Goal: Task Accomplishment & Management: Use online tool/utility

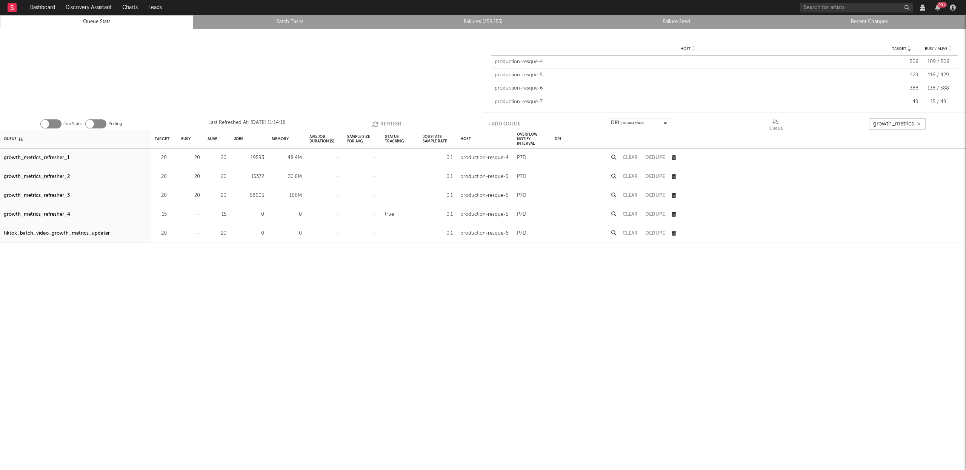
click at [391, 122] on button "Refresh" at bounding box center [386, 123] width 29 height 11
click at [385, 123] on button "Refresh" at bounding box center [387, 123] width 29 height 11
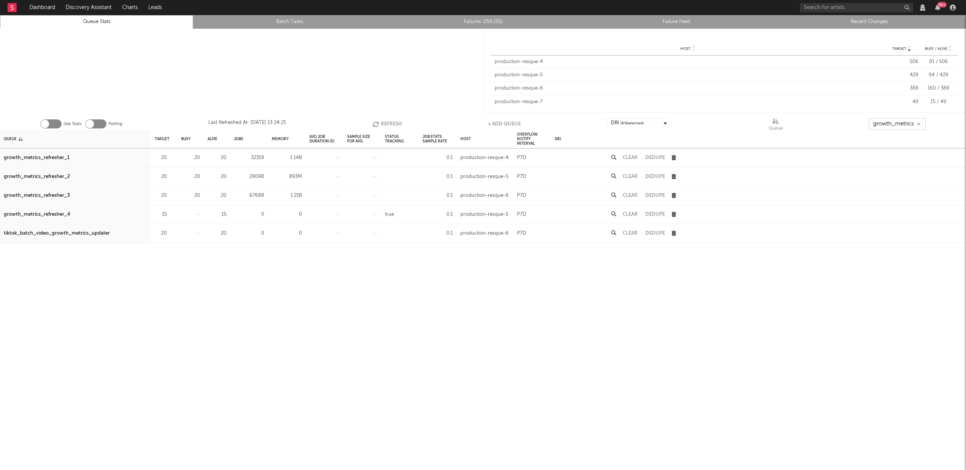
click at [385, 123] on button "Refresh" at bounding box center [387, 123] width 29 height 11
click at [385, 124] on button "Refresh" at bounding box center [387, 123] width 29 height 11
click at [383, 124] on button "Refresh" at bounding box center [387, 123] width 29 height 11
click at [382, 124] on button "Refresh" at bounding box center [387, 123] width 29 height 11
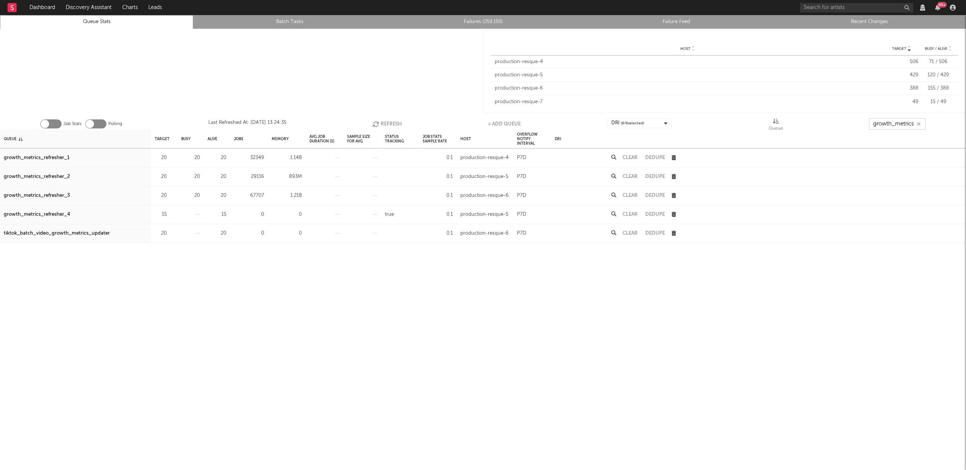
click at [382, 124] on button "Refresh" at bounding box center [387, 123] width 29 height 11
click at [381, 119] on button "Refresh" at bounding box center [387, 123] width 29 height 11
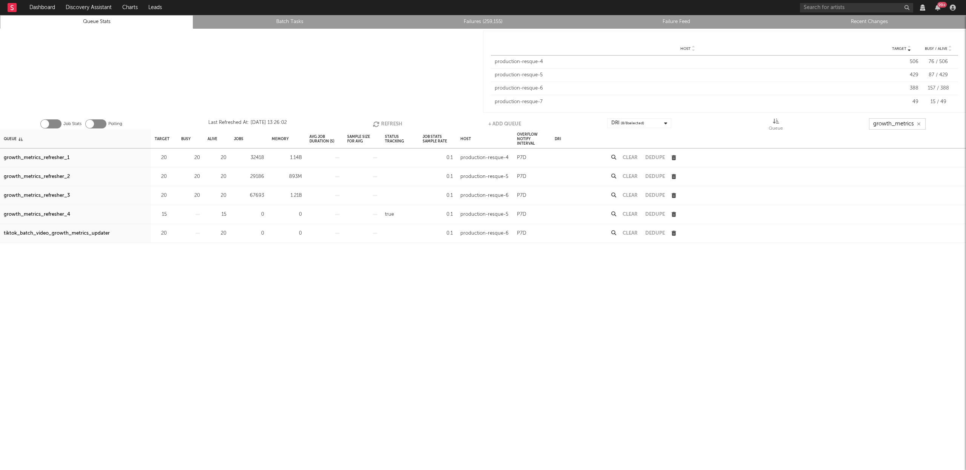
click at [383, 121] on button "Refresh" at bounding box center [387, 123] width 29 height 11
click at [383, 123] on button "Refresh" at bounding box center [387, 123] width 29 height 11
click at [385, 123] on button "Refresh" at bounding box center [387, 123] width 29 height 11
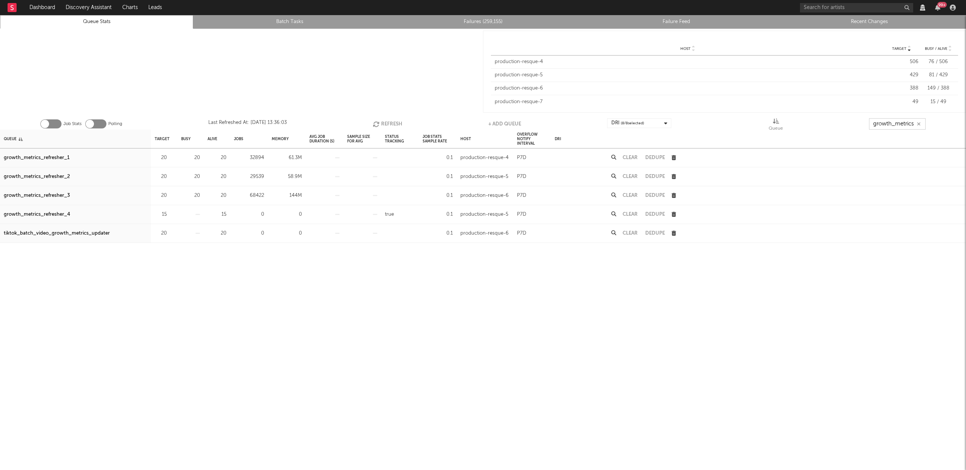
click at [385, 123] on button "Refresh" at bounding box center [387, 123] width 29 height 11
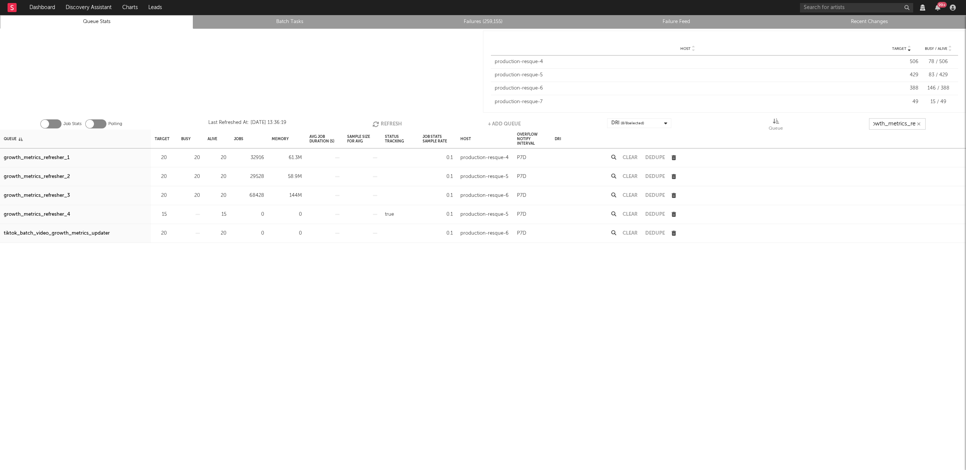
scroll to position [0, 9]
click at [393, 124] on button "Refresh" at bounding box center [387, 123] width 29 height 11
type input "growth_metrics_ref"
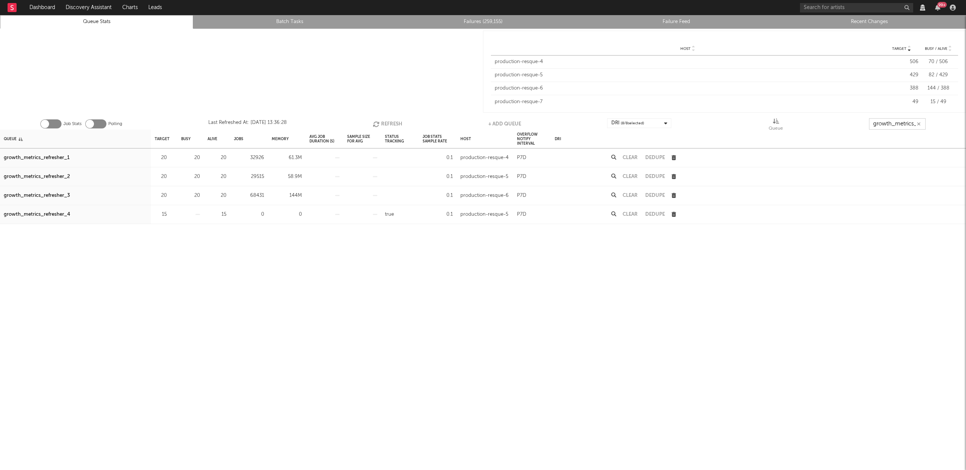
click at [389, 123] on button "Refresh" at bounding box center [387, 123] width 29 height 11
click at [383, 123] on button "Refresh" at bounding box center [387, 123] width 29 height 11
click at [390, 122] on button "Refresh" at bounding box center [389, 123] width 29 height 11
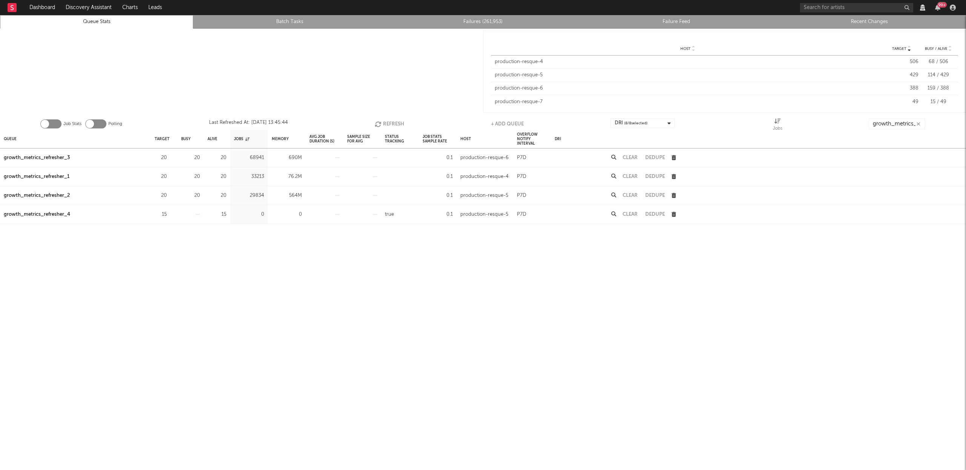
click at [390, 122] on button "Refresh" at bounding box center [389, 123] width 29 height 11
click at [490, 18] on link "Failures (261,953)" at bounding box center [483, 21] width 185 height 9
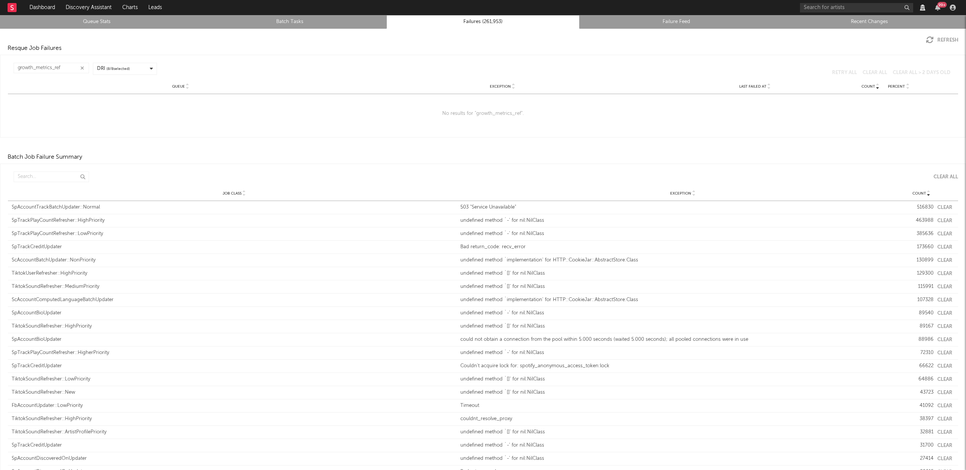
click at [81, 68] on icon "button" at bounding box center [82, 68] width 4 height 5
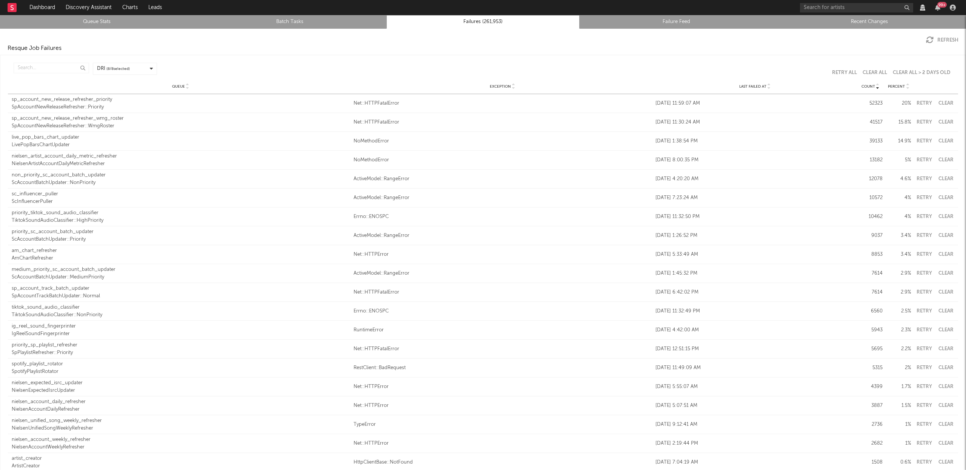
click at [761, 87] on div "Last Failed At" at bounding box center [755, 86] width 199 height 6
click at [37, 198] on div "SpPlaylistRefresher" at bounding box center [181, 202] width 338 height 8
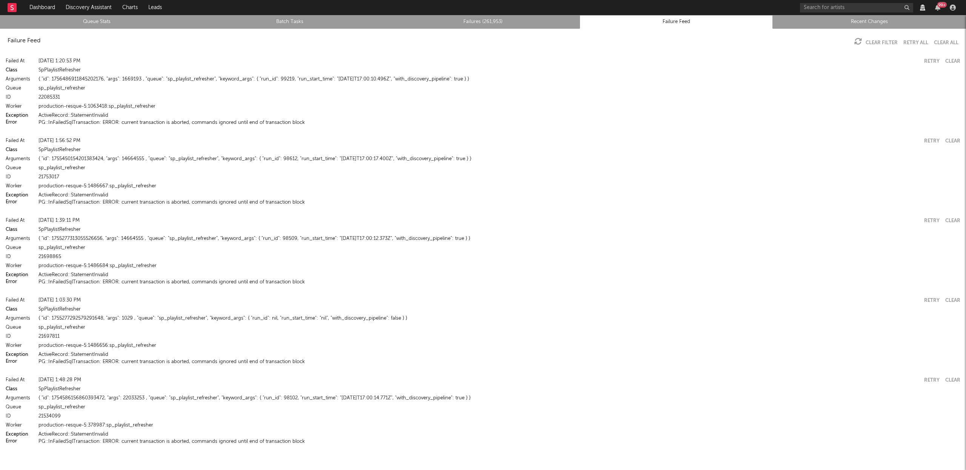
click at [96, 122] on button "PG::InFailedSqlTransaction: ERROR: current transaction is aborted, commands ign…" at bounding box center [172, 122] width 267 height 5
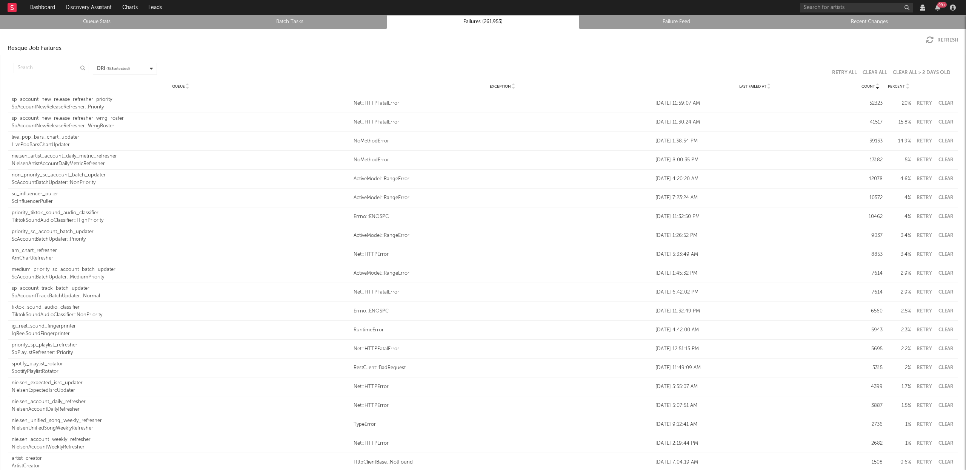
click at [764, 89] on div "Queue Exception Last Failed At Count Percent" at bounding box center [483, 86] width 951 height 15
click at [768, 88] on icon at bounding box center [770, 87] width 4 height 3
click at [942, 102] on button "Clear" at bounding box center [946, 103] width 17 height 5
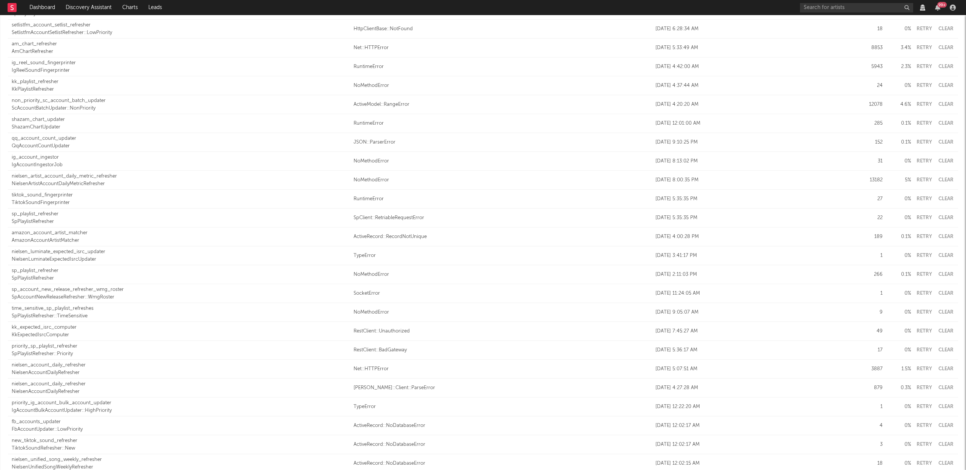
scroll to position [704, 0]
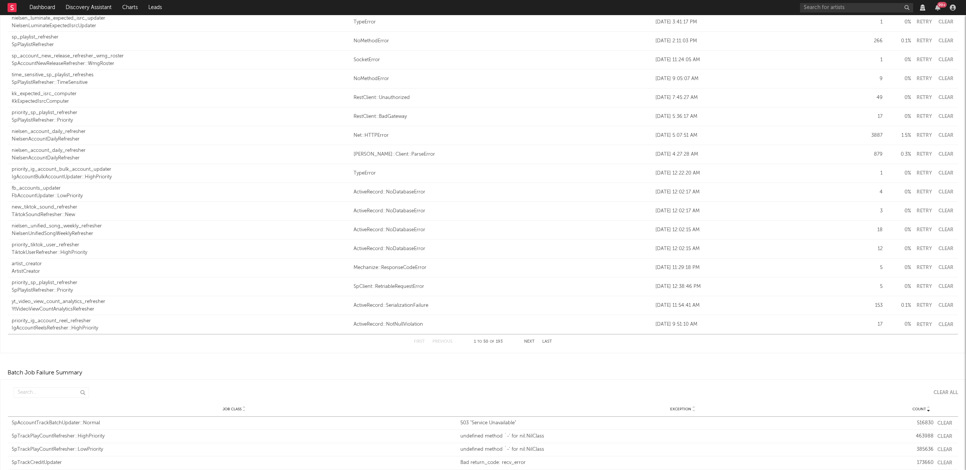
click at [40, 186] on div "fb_accounts_updater" at bounding box center [181, 189] width 338 height 8
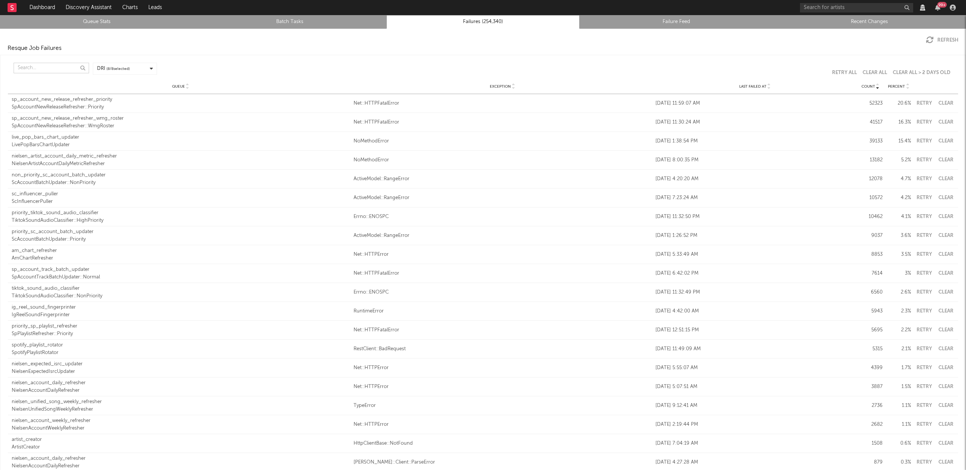
click at [35, 63] on input "text" at bounding box center [52, 68] width 76 height 11
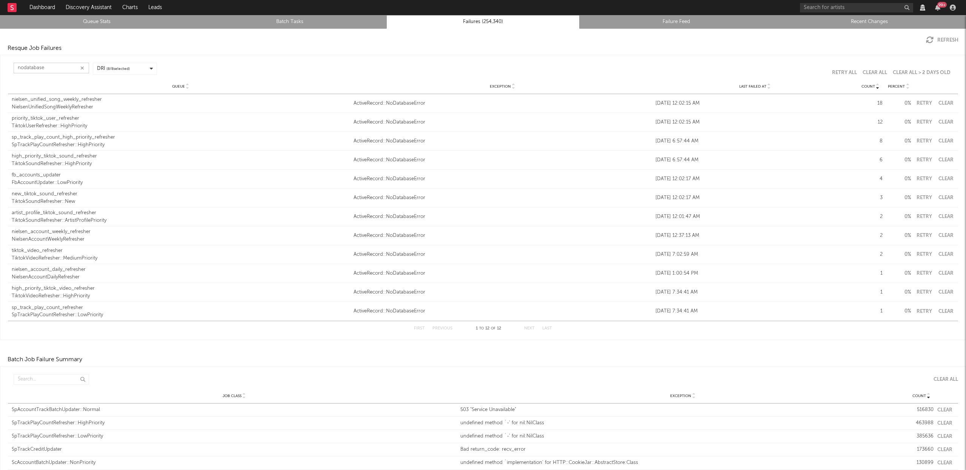
type input "nodatabase"
click at [382, 123] on div "ActiveRecord::NoDatabaseError" at bounding box center [503, 123] width 298 height 8
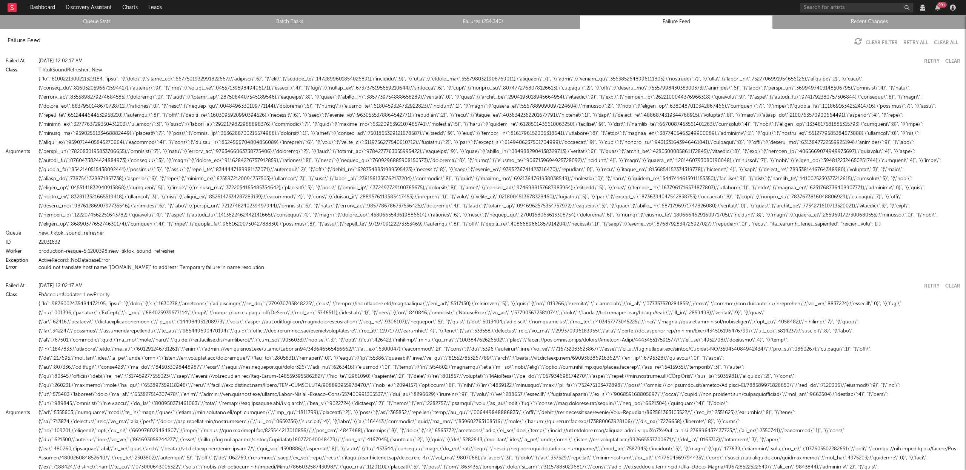
scroll to position [303, 0]
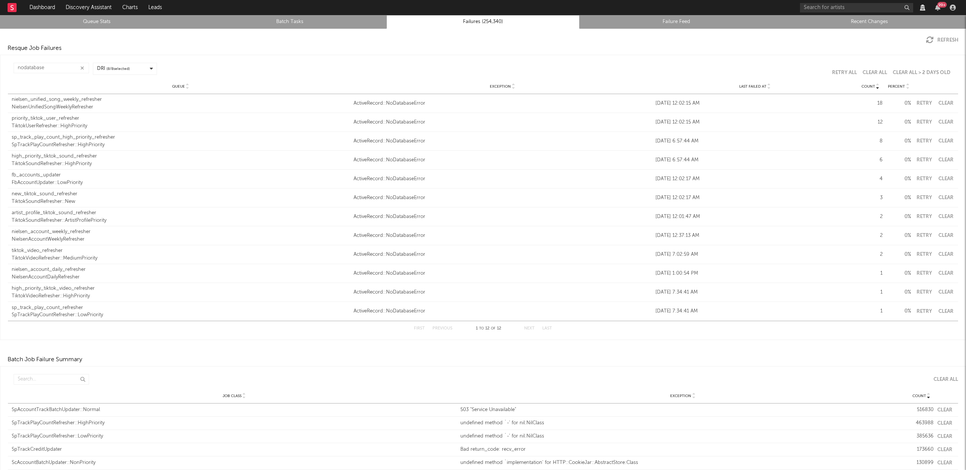
click at [939, 100] on div "Queue nielsen_unified_song_weekly_refresher NielsenUnifiedSongWeeklyRefresher E…" at bounding box center [483, 103] width 951 height 18
click at [938, 102] on button "Clear" at bounding box center [946, 103] width 17 height 5
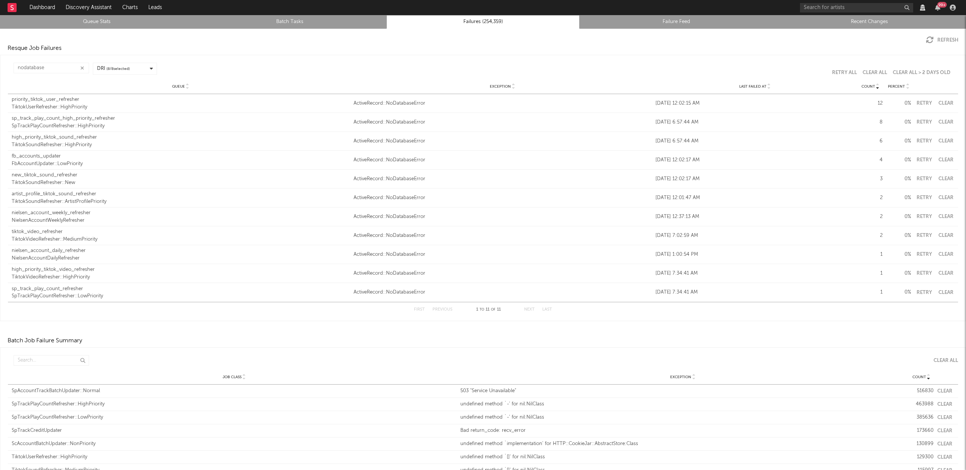
click at [941, 104] on button "Clear" at bounding box center [946, 103] width 17 height 5
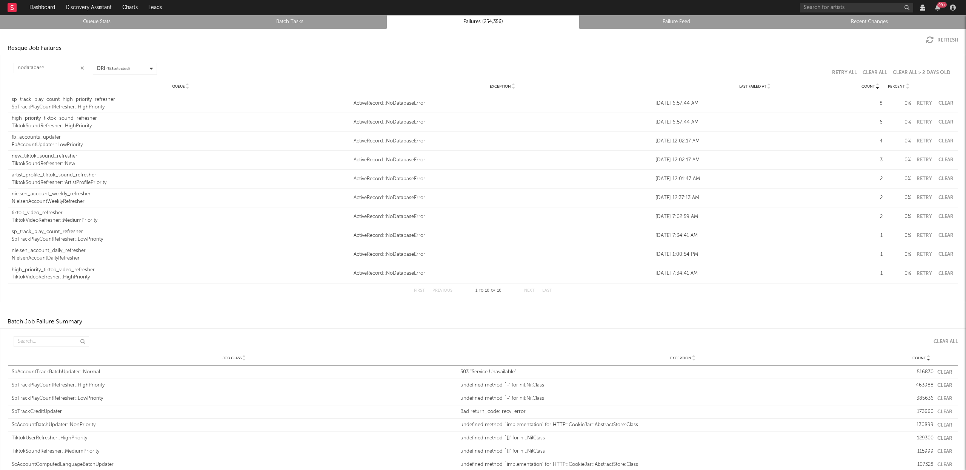
click at [939, 99] on div "Queue sp_track_play_count_high_priority_refresher SpTrackPlayCountRefresher::Hi…" at bounding box center [483, 103] width 951 height 18
click at [940, 101] on button "Clear" at bounding box center [946, 103] width 17 height 5
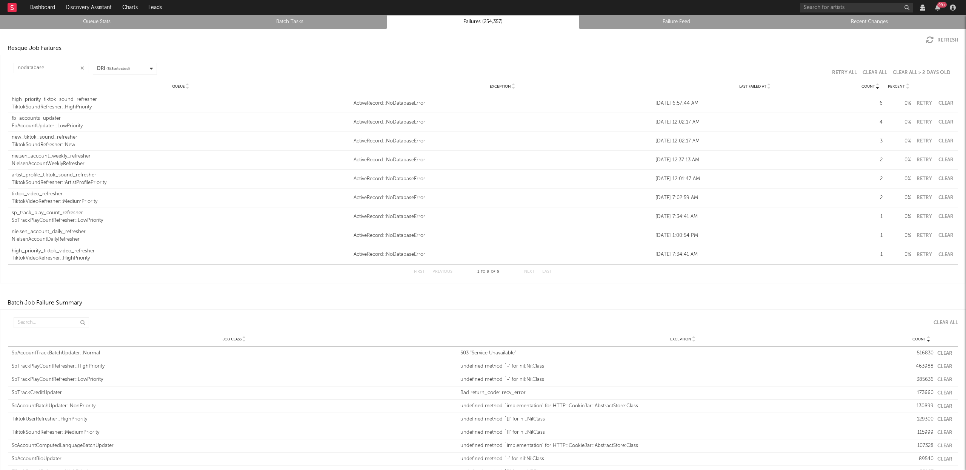
click at [938, 105] on button "Clear" at bounding box center [946, 103] width 17 height 5
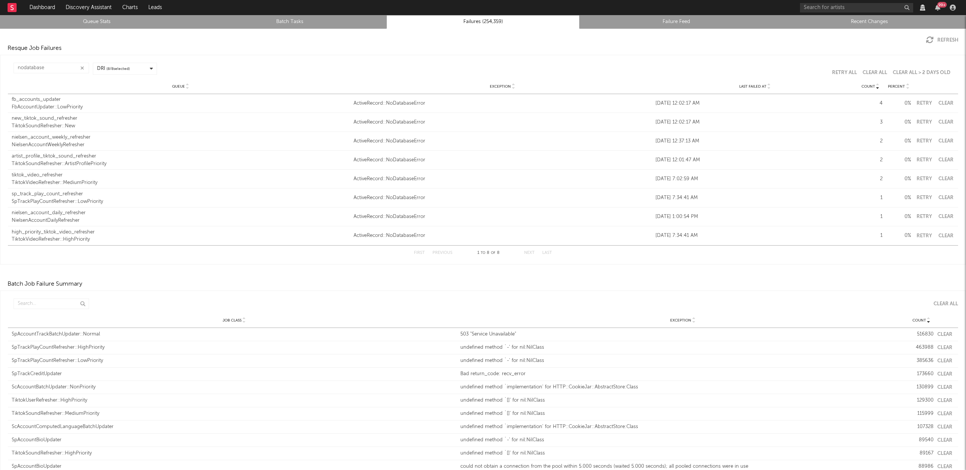
click at [944, 101] on button "Clear" at bounding box center [946, 103] width 17 height 5
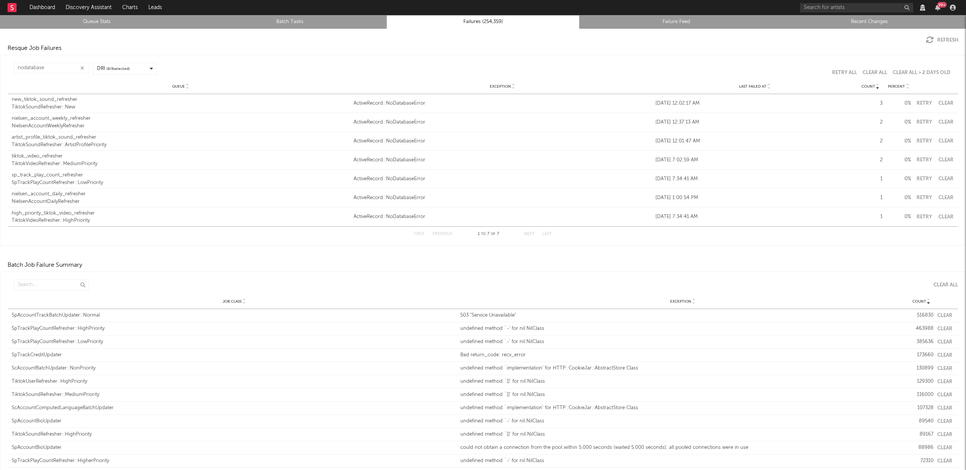
click at [944, 103] on button "Clear" at bounding box center [946, 103] width 17 height 5
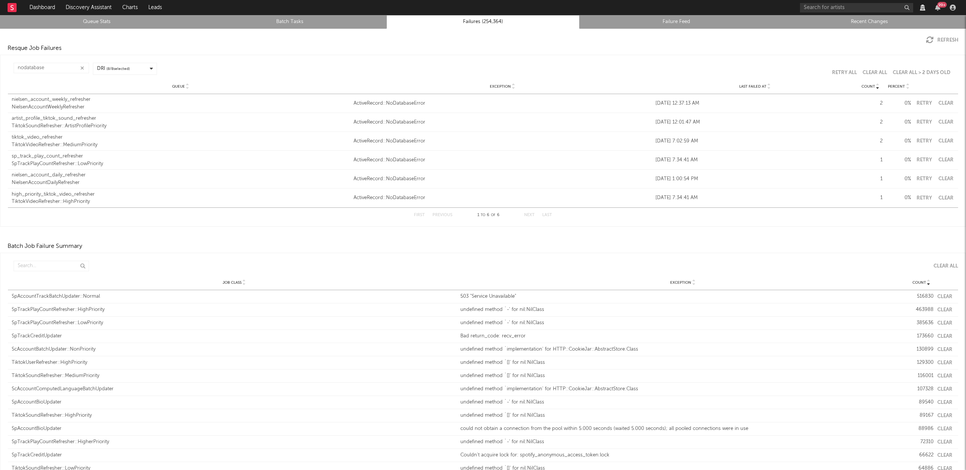
drag, startPoint x: 940, startPoint y: 106, endPoint x: 941, endPoint y: 102, distance: 4.3
click at [940, 106] on div "Queue nielsen_account_weekly_refresher NielsenAccountWeeklyRefresher Exception …" at bounding box center [483, 103] width 951 height 18
click at [941, 102] on button "Clear" at bounding box center [946, 103] width 17 height 5
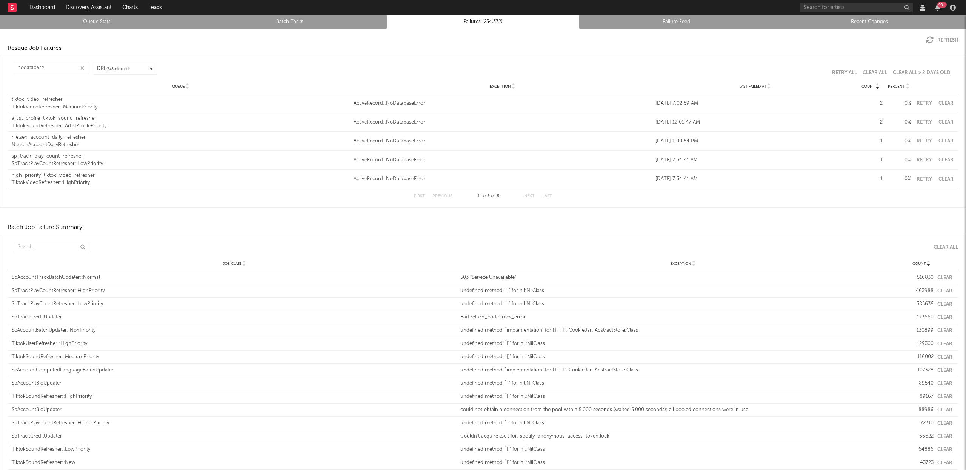
click at [939, 101] on button "Clear" at bounding box center [946, 103] width 17 height 5
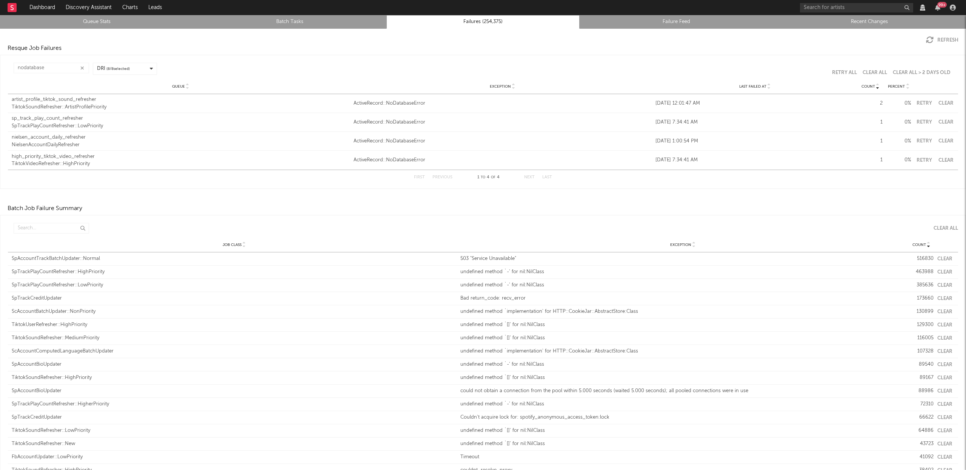
click at [946, 102] on button "Clear" at bounding box center [946, 103] width 17 height 5
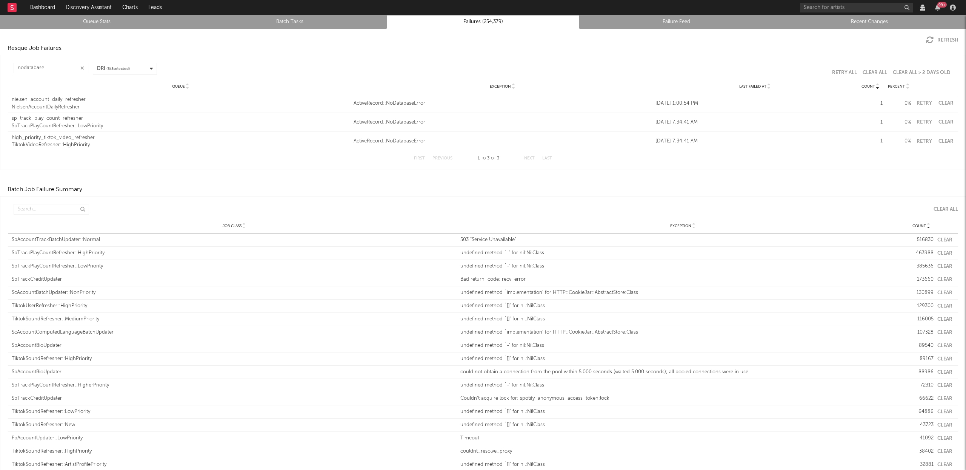
click at [942, 105] on button "Clear" at bounding box center [946, 103] width 17 height 5
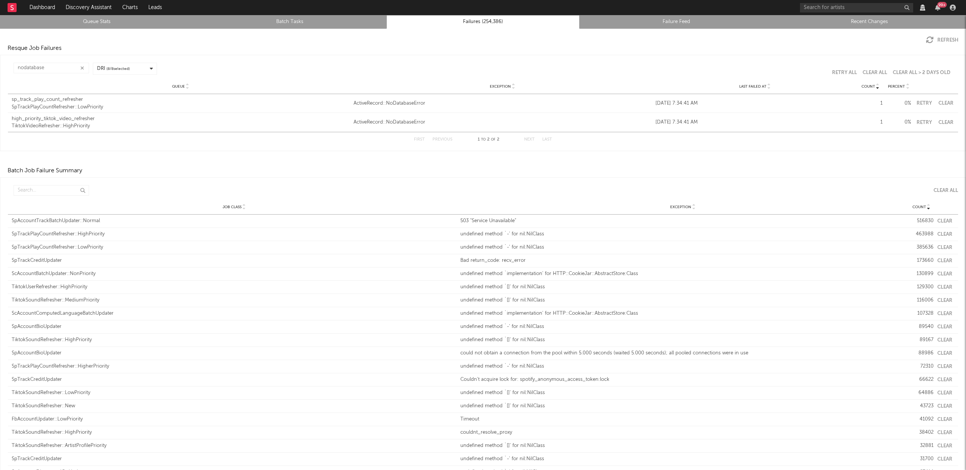
click at [938, 103] on button "Clear" at bounding box center [946, 103] width 17 height 5
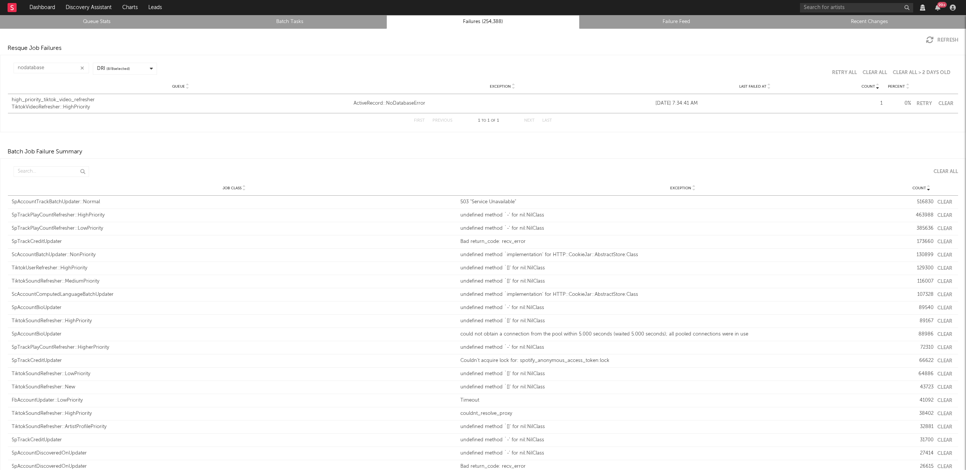
click at [942, 103] on button "Clear" at bounding box center [946, 103] width 17 height 5
click at [43, 65] on input "nodatabase" at bounding box center [52, 68] width 76 height 11
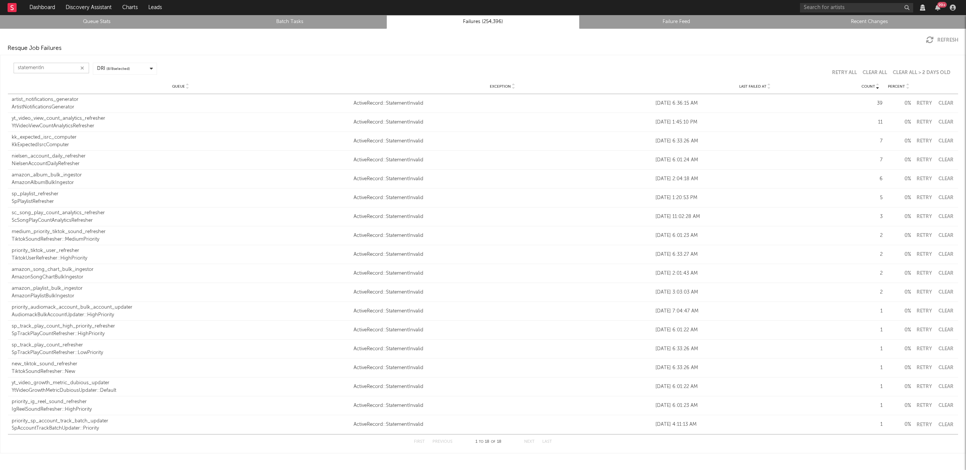
type input "statementIn"
click at [764, 89] on div "Queue Exception Last Failed At Count Percent" at bounding box center [483, 86] width 951 height 15
click at [768, 88] on icon at bounding box center [770, 87] width 4 height 3
click at [43, 105] on div "SpPlaylistRefresher" at bounding box center [181, 107] width 338 height 8
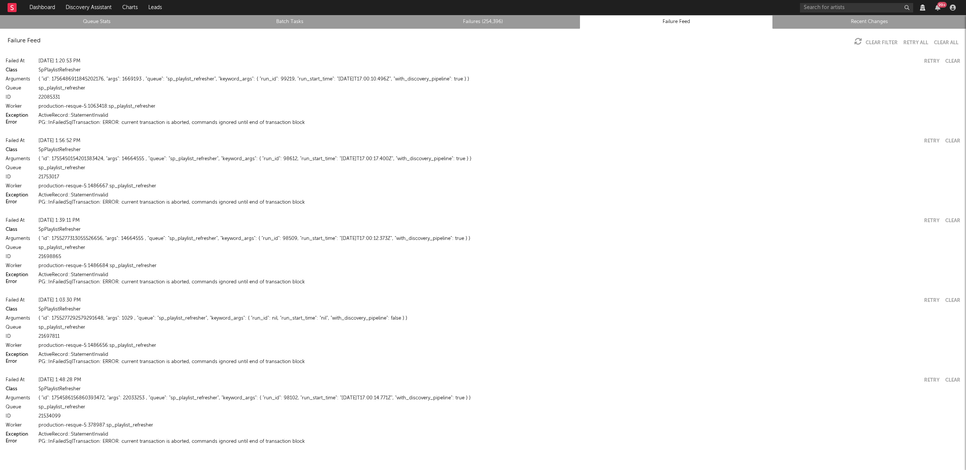
click at [155, 440] on button "PG::InFailedSqlTransaction: ERROR: current transaction is aborted, commands ign…" at bounding box center [172, 441] width 267 height 5
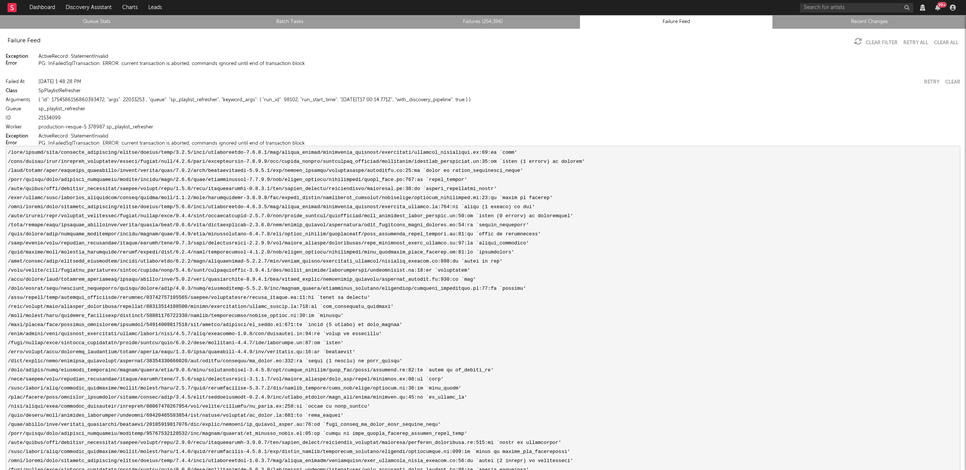
scroll to position [457, 0]
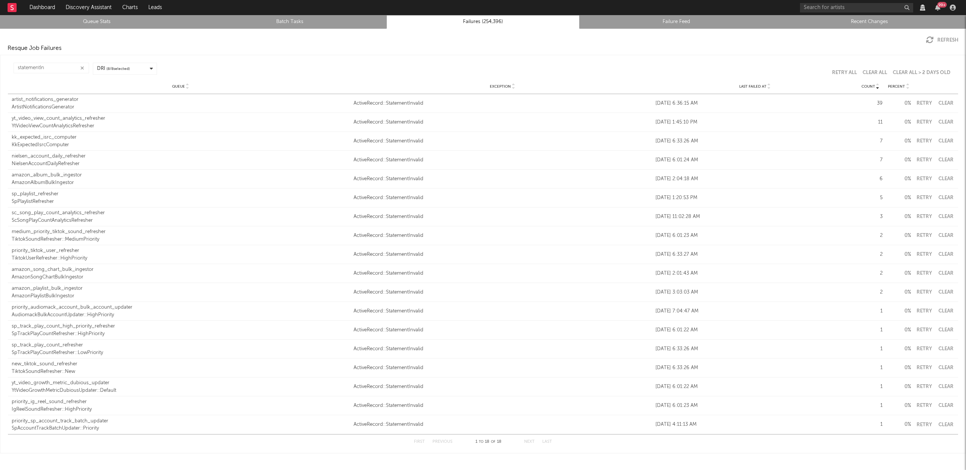
click at [764, 89] on div "Queue Exception Last Failed At Count Percent" at bounding box center [483, 86] width 951 height 15
click at [768, 88] on icon at bounding box center [770, 87] width 4 height 3
click at [939, 101] on button "Clear" at bounding box center [946, 103] width 17 height 5
click at [876, 87] on icon at bounding box center [878, 87] width 4 height 3
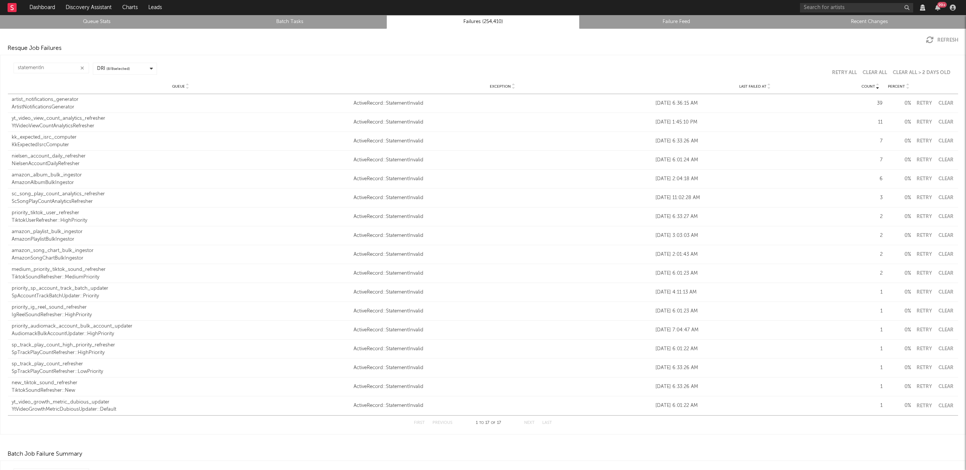
click at [59, 100] on div "artist_notifications_generator" at bounding box center [181, 100] width 338 height 8
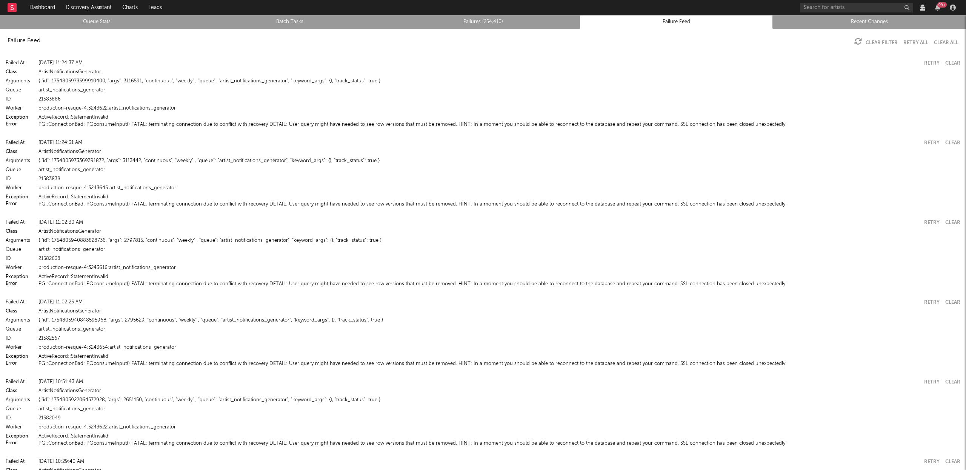
scroll to position [1973, 0]
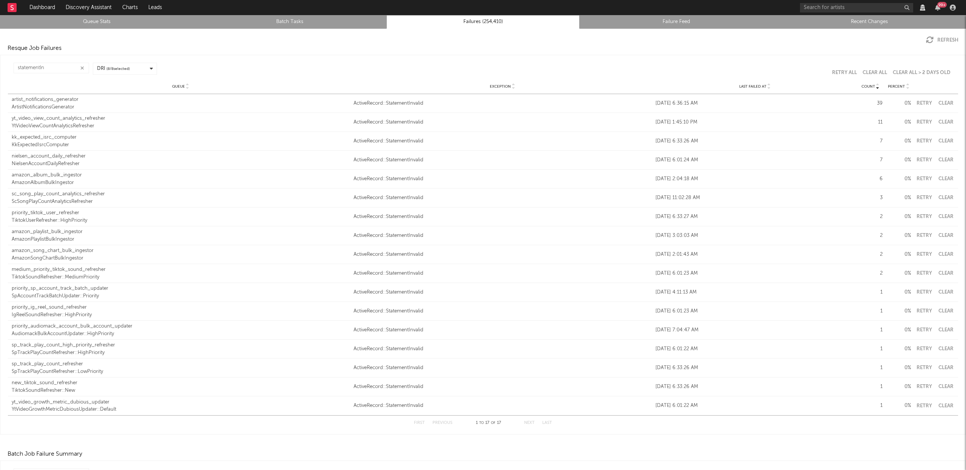
click at [946, 102] on button "Clear" at bounding box center [946, 103] width 17 height 5
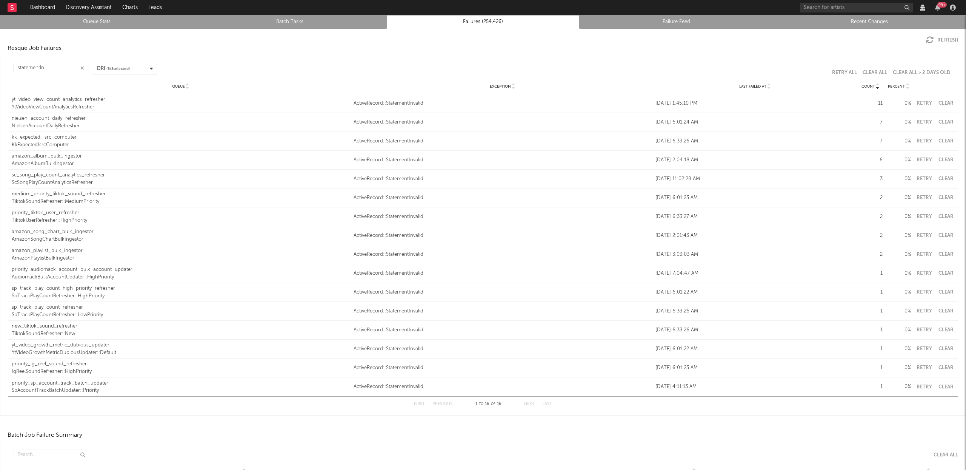
click at [64, 72] on input "statementIn" at bounding box center [52, 68] width 76 height 11
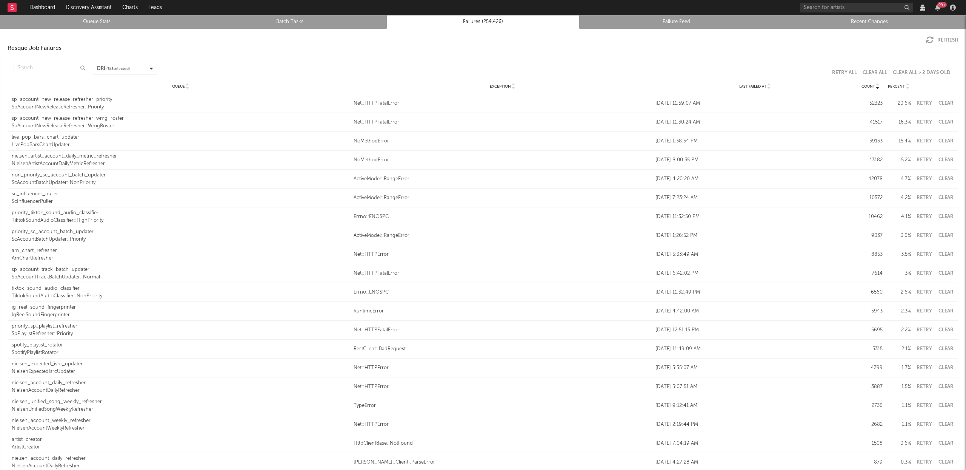
click at [73, 106] on div "SpAccountNewReleaseRefresher::Priority" at bounding box center [181, 107] width 338 height 8
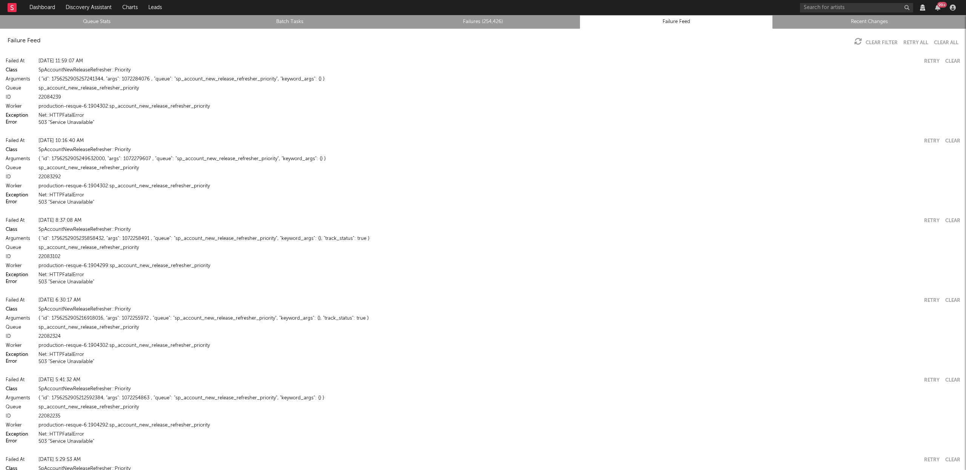
click at [68, 122] on button "503 "Service Unavailable"" at bounding box center [67, 122] width 56 height 5
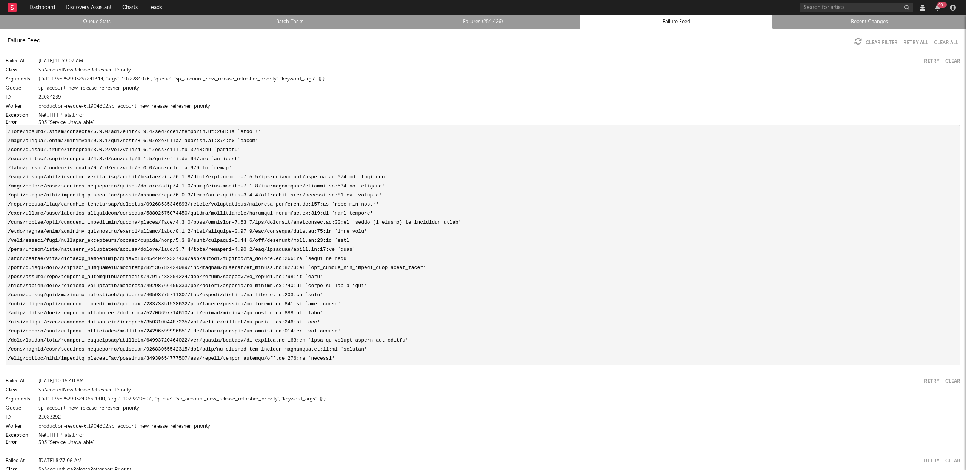
click at [94, 20] on link "Queue Stats" at bounding box center [96, 21] width 185 height 9
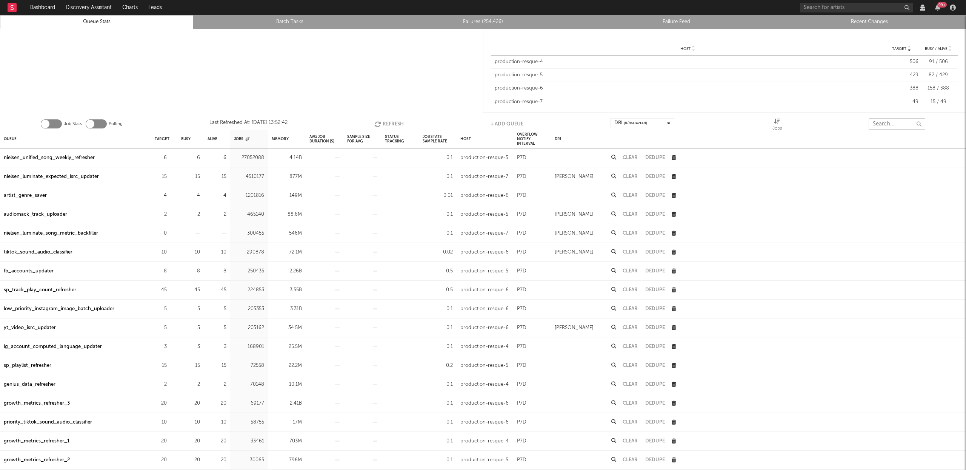
click at [882, 125] on input "text" at bounding box center [897, 123] width 57 height 11
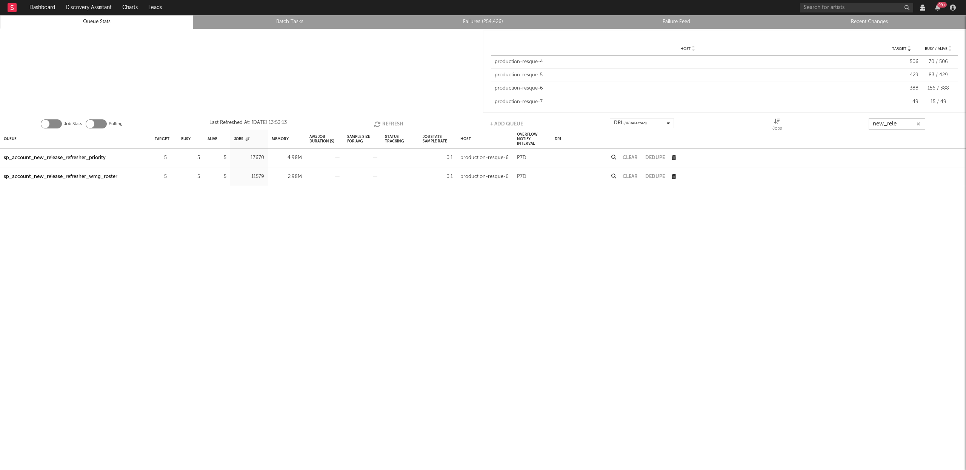
click at [390, 120] on button "Refresh" at bounding box center [388, 123] width 29 height 11
type input "new_rele"
click at [33, 154] on div "sp_account_new_release_refresher_priority" at bounding box center [55, 157] width 102 height 9
click at [77, 177] on div "sp_account_new_release_refresher_wmg_roster" at bounding box center [61, 176] width 114 height 9
click at [49, 157] on div "sp_account_new_release_refresher_priority" at bounding box center [55, 157] width 102 height 9
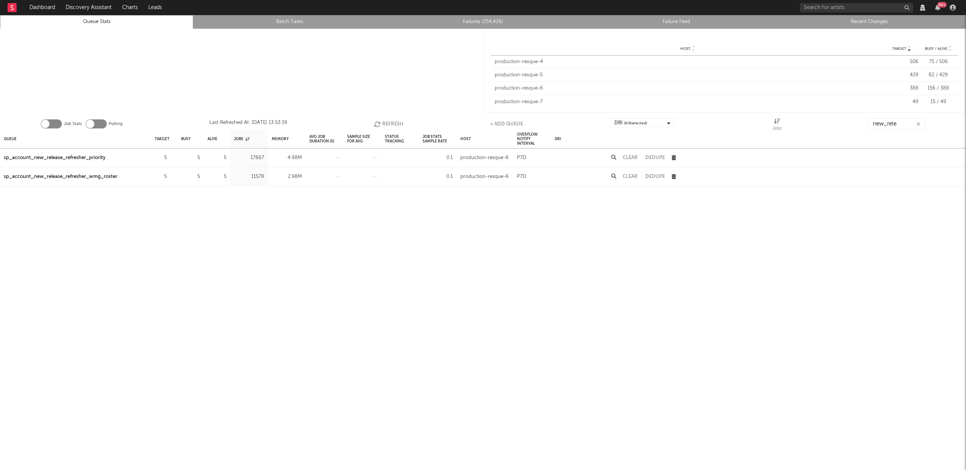
click at [57, 176] on div "sp_account_new_release_refresher_wmg_roster" at bounding box center [61, 176] width 114 height 9
click at [62, 156] on div "sp_account_new_release_refresher_priority" at bounding box center [55, 157] width 102 height 9
click at [62, 178] on div "sp_account_new_release_refresher_wmg_roster" at bounding box center [61, 176] width 114 height 9
click at [88, 177] on div "sp_account_new_release_refresher_wmg_roster" at bounding box center [61, 176] width 114 height 9
click at [919, 126] on icon "button" at bounding box center [919, 124] width 4 height 5
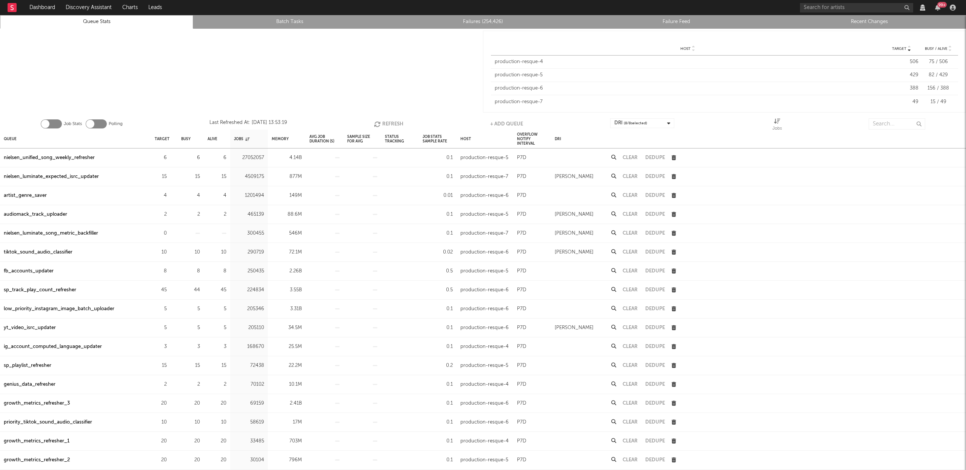
click at [62, 159] on div "nielsen_unified_song_weekly_refresher" at bounding box center [49, 157] width 91 height 9
click at [279, 131] on div "Memory" at bounding box center [280, 139] width 17 height 16
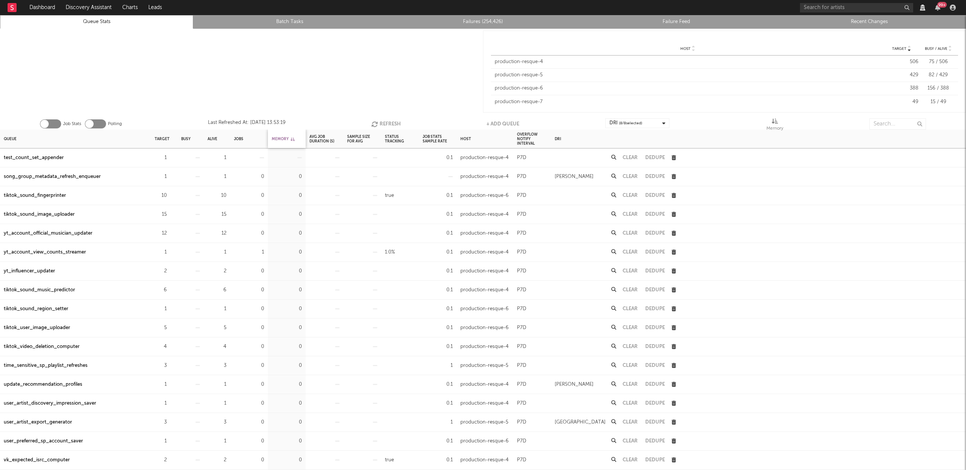
click at [277, 133] on div "Memory" at bounding box center [283, 139] width 23 height 16
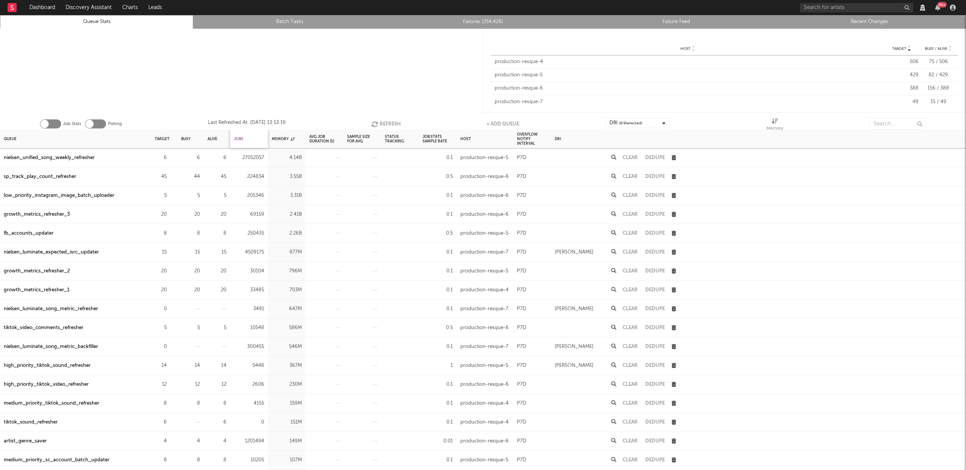
click at [239, 139] on div "Jobs" at bounding box center [238, 139] width 9 height 16
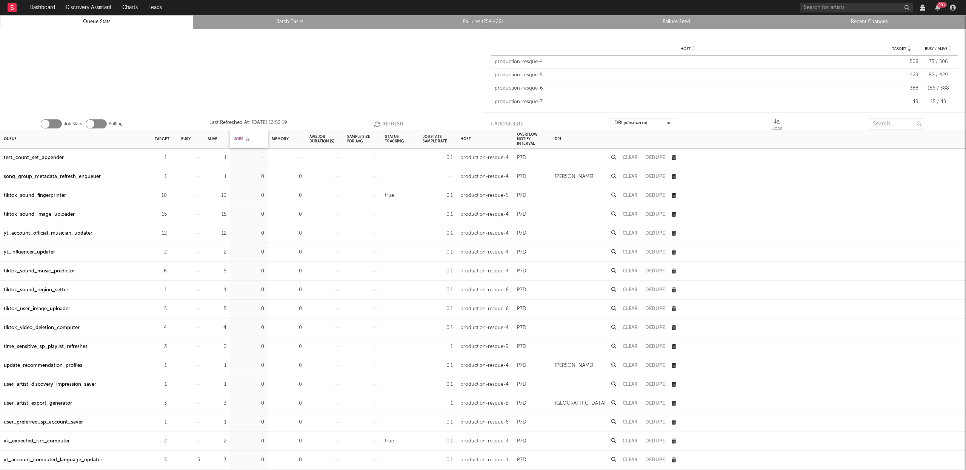
click at [238, 139] on div "Jobs" at bounding box center [241, 139] width 15 height 16
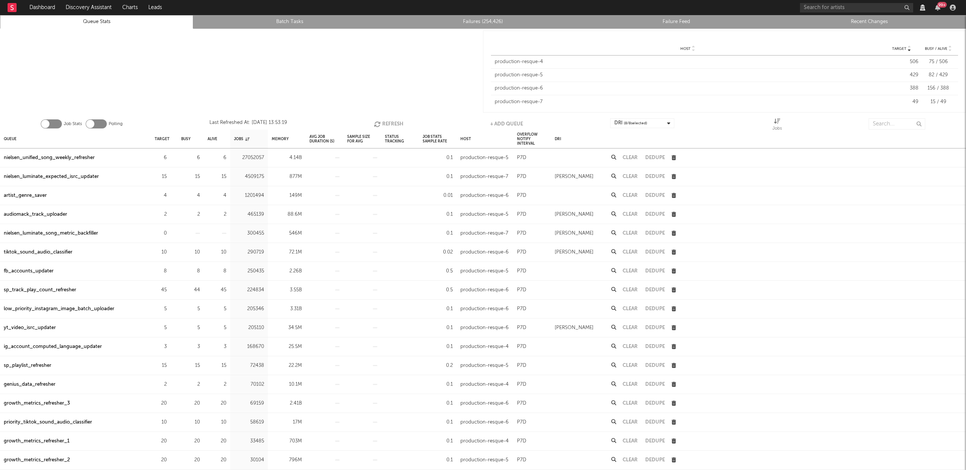
click at [65, 175] on div "nielsen_luminate_expected_isrc_updater" at bounding box center [51, 176] width 95 height 9
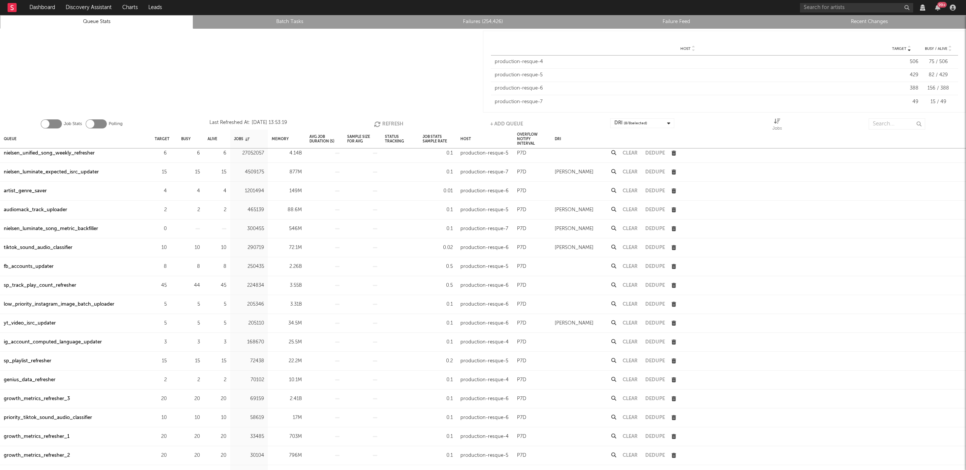
click at [27, 192] on div "artist_genre_saver" at bounding box center [25, 190] width 43 height 9
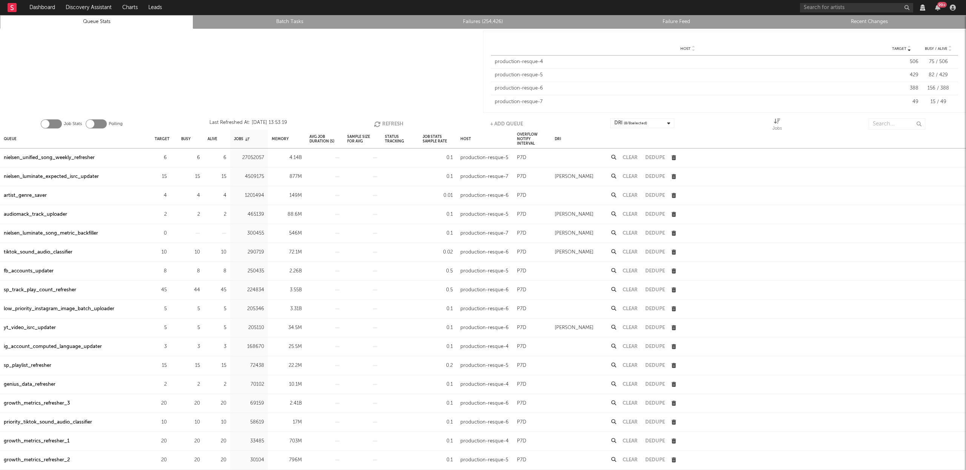
click at [614, 194] on icon at bounding box center [614, 195] width 5 height 5
click at [884, 121] on input "text" at bounding box center [897, 123] width 57 height 11
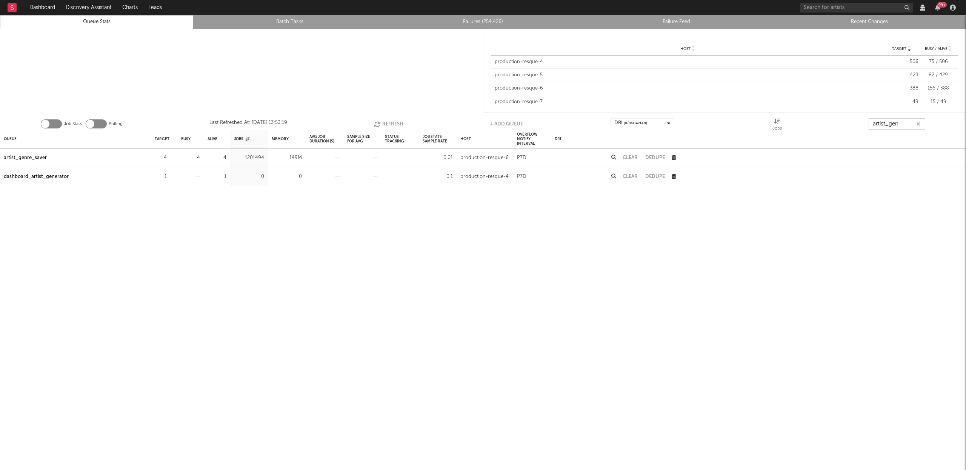
click at [387, 125] on button "Refresh" at bounding box center [388, 123] width 29 height 11
type input "artist_gen"
drag, startPoint x: 47, startPoint y: 157, endPoint x: 0, endPoint y: 154, distance: 47.3
click at [0, 154] on div "artist_genre_saver" at bounding box center [75, 157] width 151 height 19
copy div "artist_genre_saver"
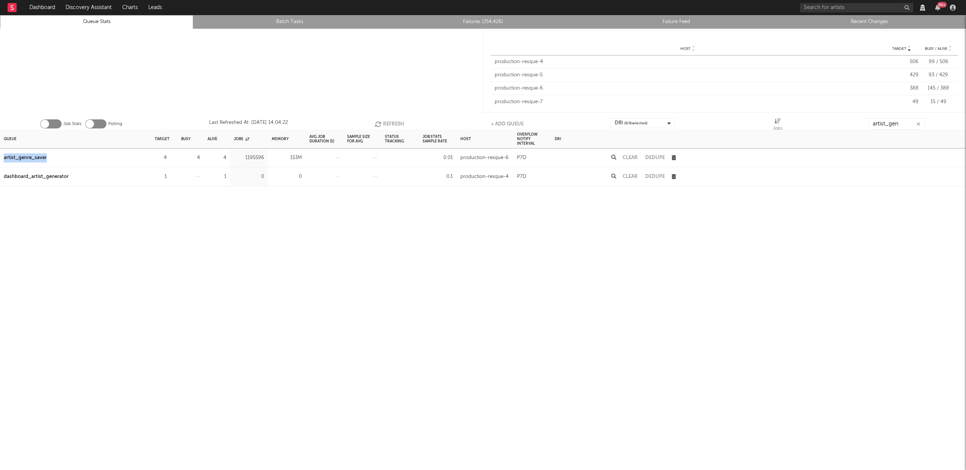
click at [391, 125] on button "Refresh" at bounding box center [389, 123] width 29 height 11
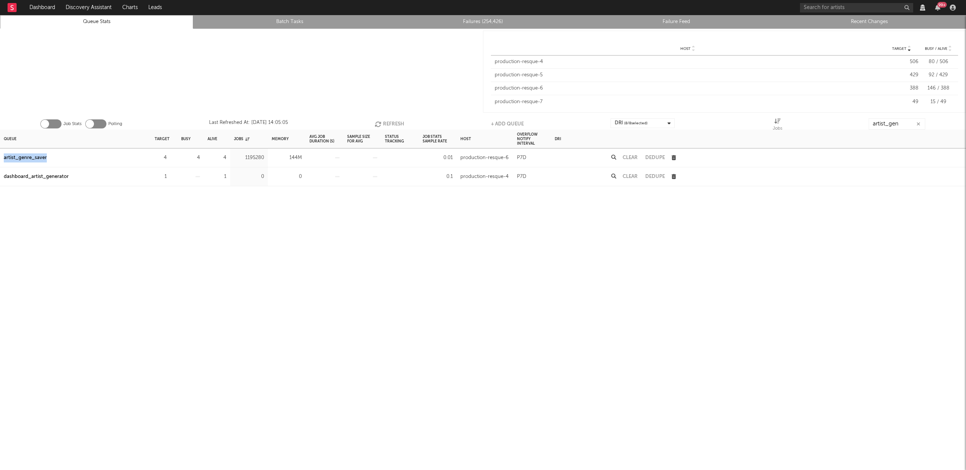
click at [391, 125] on button "Refresh" at bounding box center [389, 123] width 29 height 11
click at [388, 120] on button "Refresh" at bounding box center [389, 123] width 29 height 11
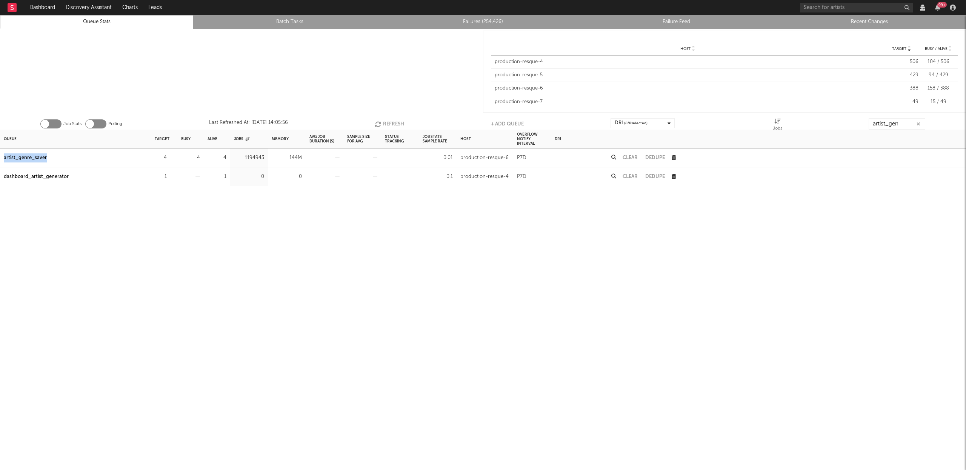
click at [383, 121] on button "Refresh" at bounding box center [389, 123] width 29 height 11
click at [390, 120] on button "Refresh" at bounding box center [389, 123] width 29 height 11
click at [23, 159] on div "artist_genre_saver" at bounding box center [25, 157] width 43 height 9
click at [401, 123] on button "Refresh" at bounding box center [389, 123] width 29 height 11
click at [919, 124] on icon "button" at bounding box center [919, 124] width 4 height 5
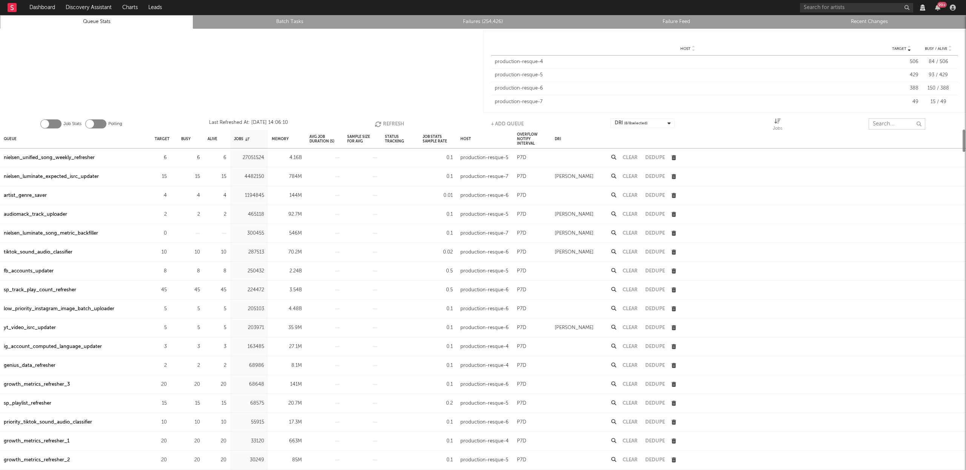
click at [883, 125] on input "text" at bounding box center [897, 123] width 57 height 11
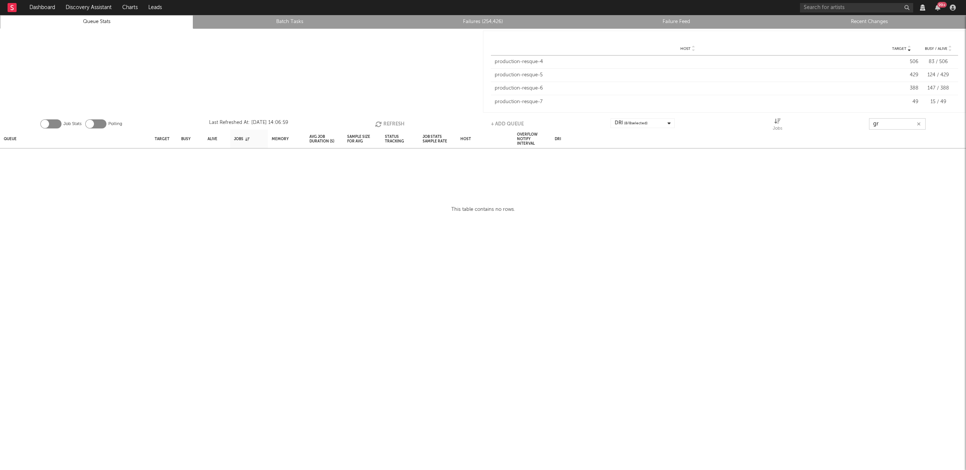
type input "g"
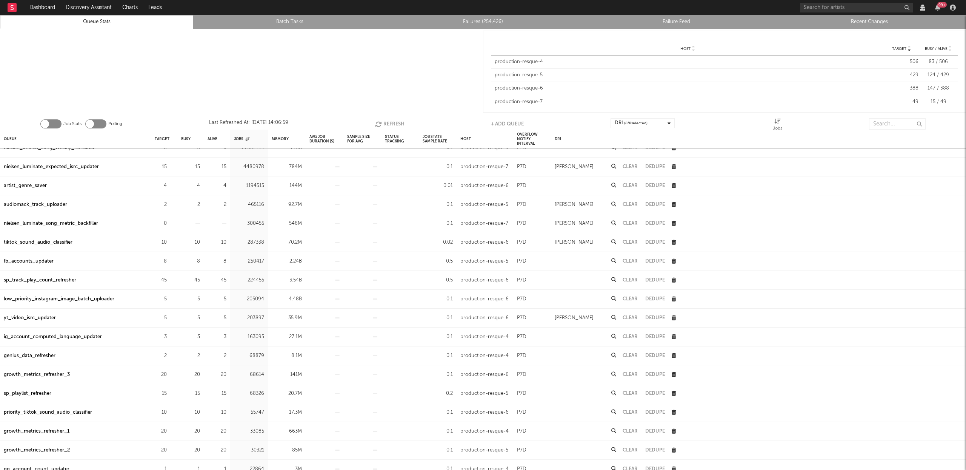
click at [49, 204] on div "audiomack_track_uploader" at bounding box center [35, 204] width 63 height 9
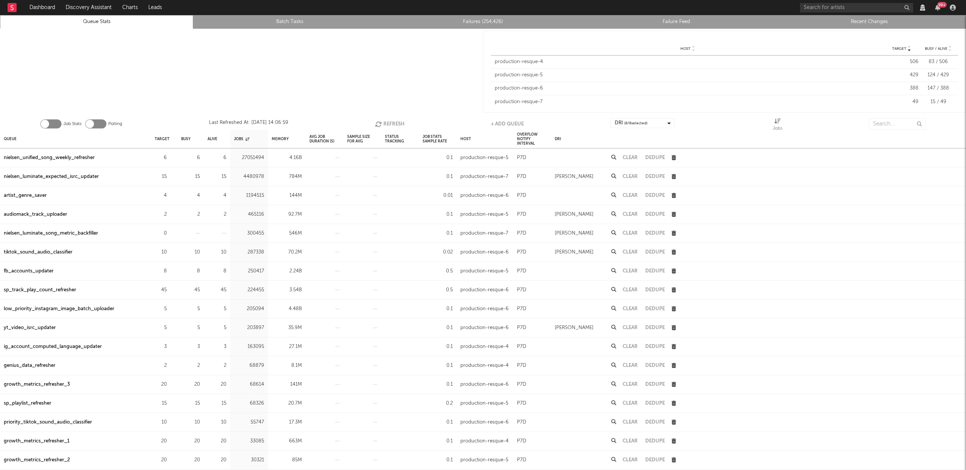
click at [867, 20] on link "Recent Changes" at bounding box center [869, 21] width 185 height 9
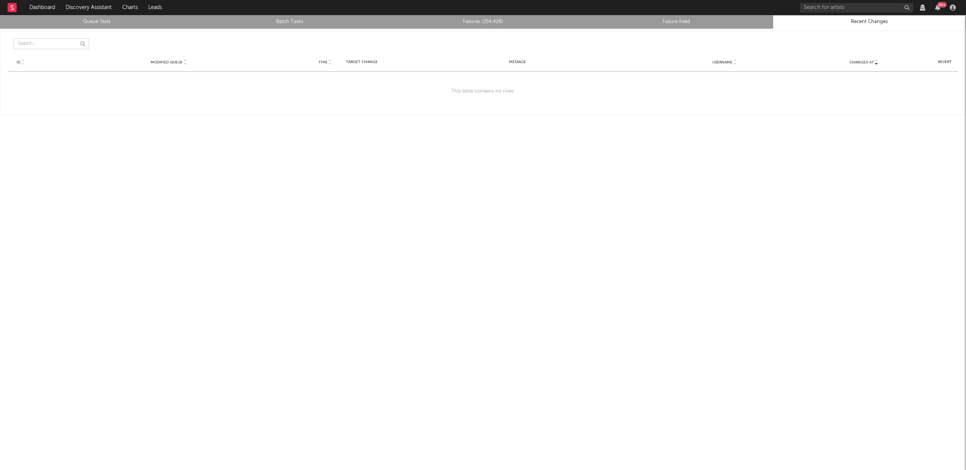
click at [36, 44] on input "text" at bounding box center [52, 44] width 76 height 11
type input "a"
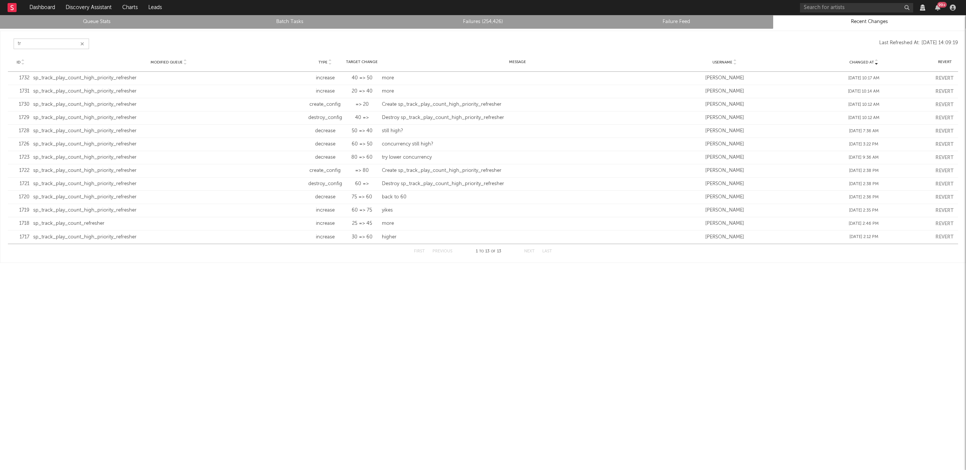
type input "t"
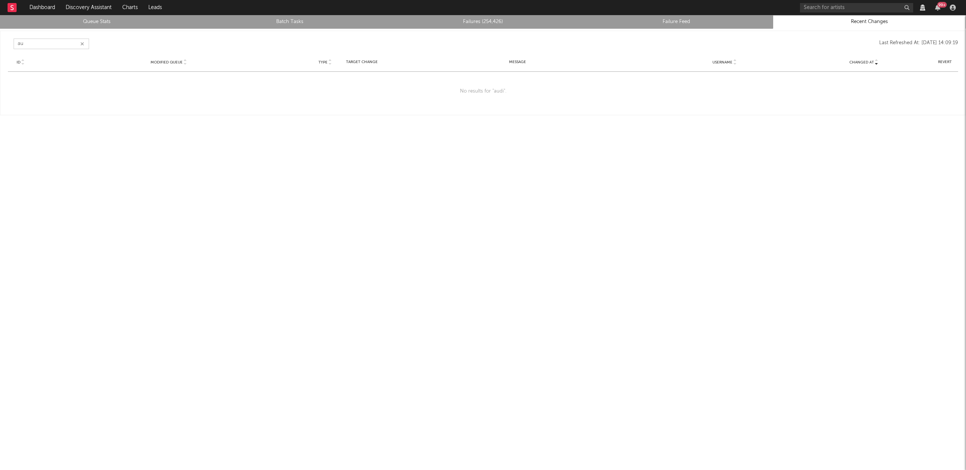
type input "a"
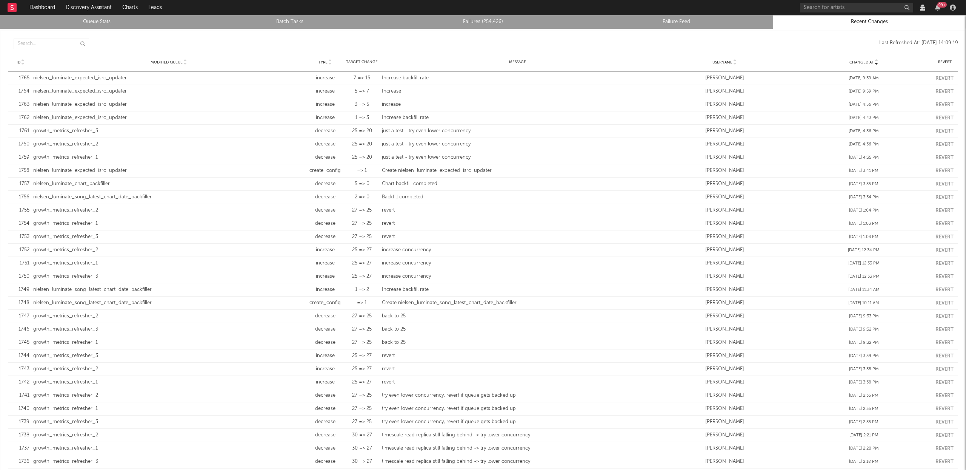
click at [76, 21] on link "Queue Stats" at bounding box center [96, 21] width 185 height 9
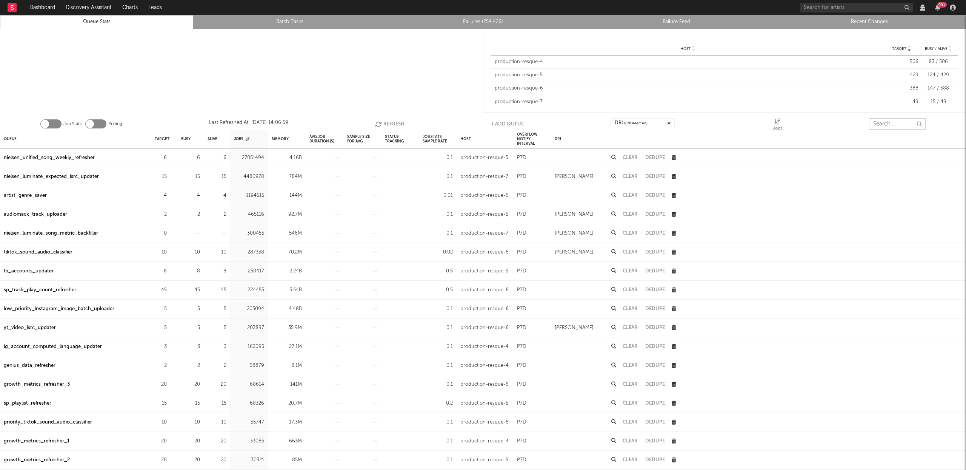
click at [890, 119] on input "text" at bounding box center [897, 123] width 57 height 11
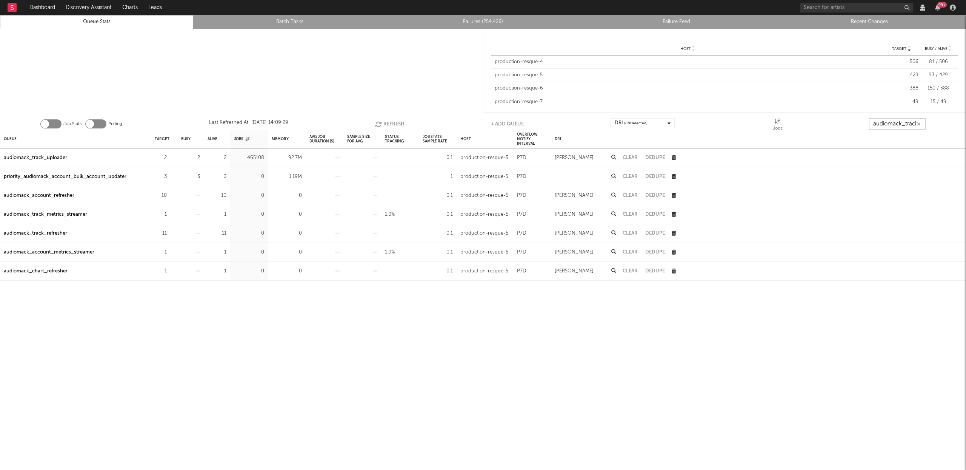
scroll to position [0, 2]
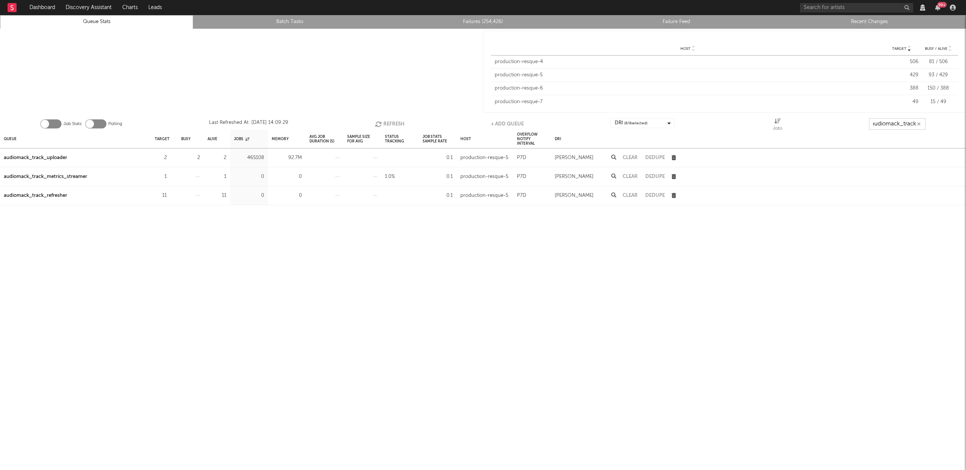
type input "audiomack_track"
click at [632, 156] on button "Clear" at bounding box center [630, 157] width 15 height 5
click at [388, 122] on button "Refresh" at bounding box center [389, 123] width 29 height 11
click at [922, 124] on button "button" at bounding box center [919, 123] width 6 height 7
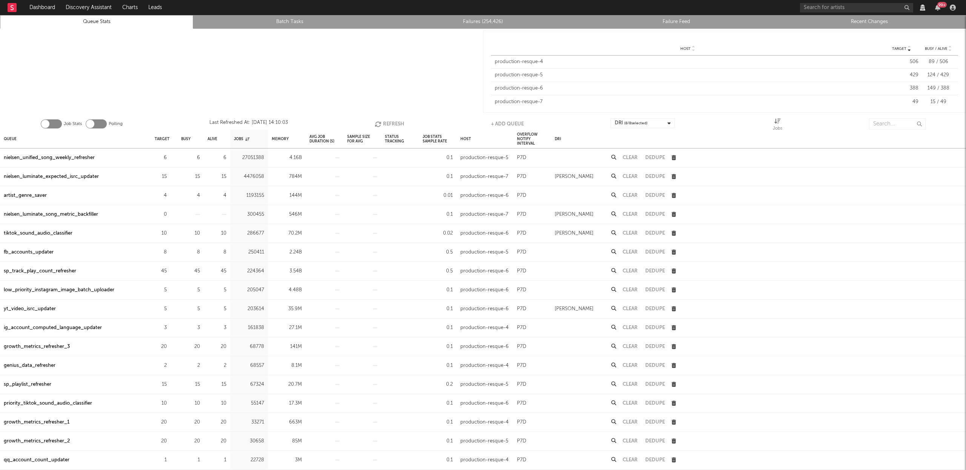
click at [37, 254] on div "fb_accounts_updater" at bounding box center [29, 252] width 50 height 9
click at [893, 128] on input "text" at bounding box center [897, 123] width 57 height 11
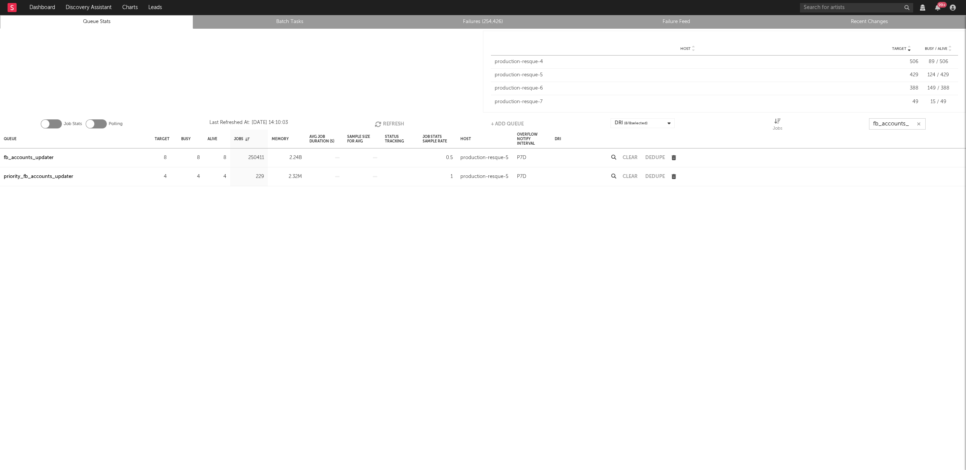
type input "fb_accounts_"
click at [38, 176] on div "priority_fb_accounts_updater" at bounding box center [38, 176] width 69 height 9
click at [45, 155] on div "fb_accounts_updater" at bounding box center [29, 157] width 50 height 9
click at [922, 125] on button "button" at bounding box center [919, 123] width 6 height 7
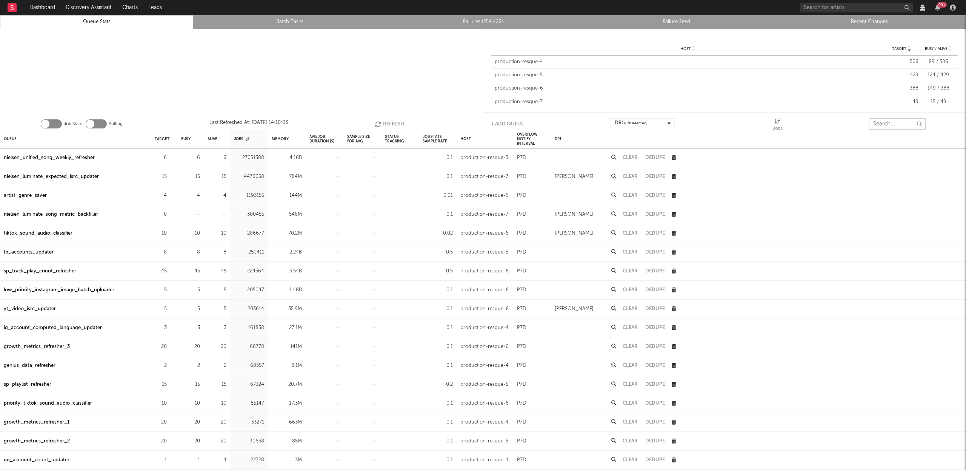
click at [888, 125] on input "text" at bounding box center [897, 123] width 57 height 11
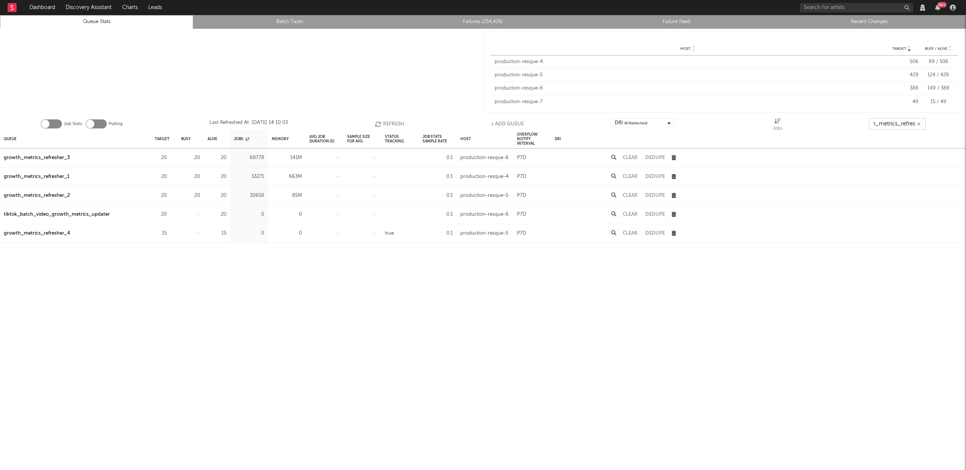
scroll to position [0, 20]
type input "growth_metrics_refresh"
click at [9, 138] on div "Queue" at bounding box center [10, 139] width 13 height 16
click at [391, 125] on button "Refresh" at bounding box center [387, 123] width 29 height 11
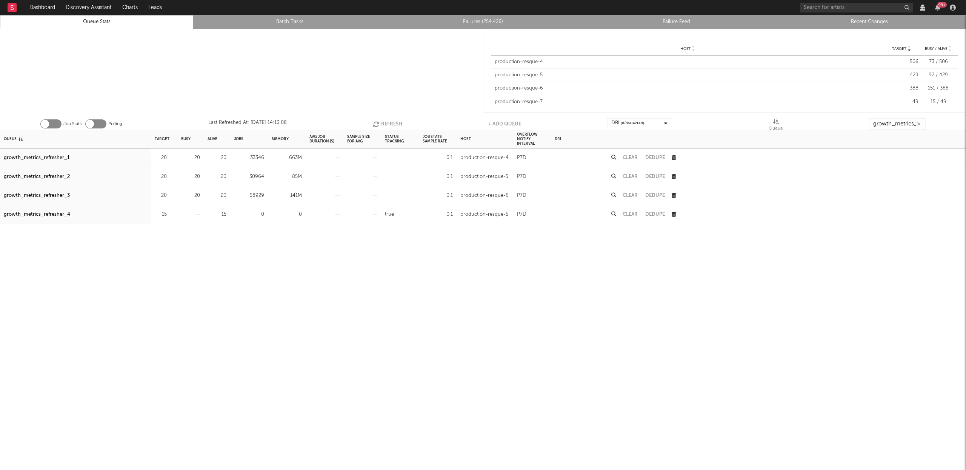
click at [391, 125] on button "Refresh" at bounding box center [387, 123] width 29 height 11
click at [391, 125] on button "Refresh" at bounding box center [386, 123] width 29 height 11
click at [391, 125] on button "Refresh" at bounding box center [387, 123] width 29 height 11
click at [22, 156] on div "growth_metrics_refresher_1" at bounding box center [37, 157] width 66 height 9
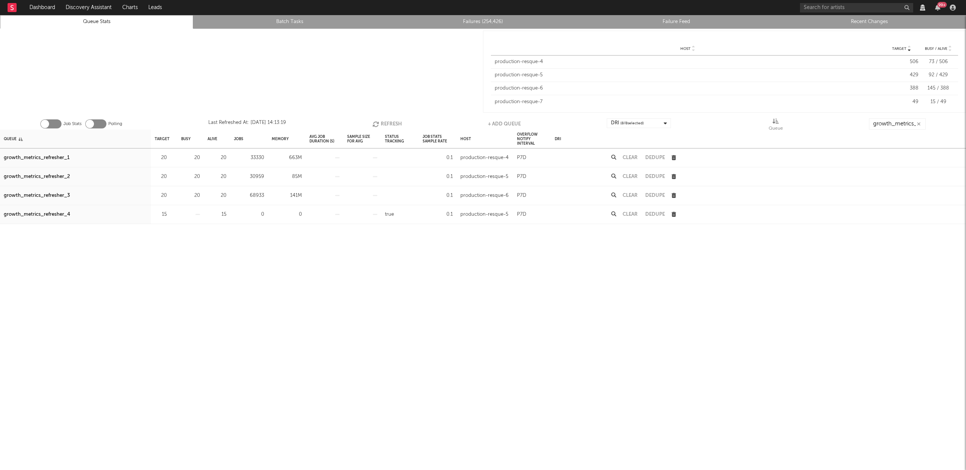
click at [29, 176] on div "growth_metrics_refresher_2" at bounding box center [37, 176] width 66 height 9
click at [42, 194] on div "growth_metrics_refresher_3" at bounding box center [37, 195] width 66 height 9
click at [612, 155] on icon at bounding box center [614, 157] width 5 height 5
click at [389, 124] on button "Refresh" at bounding box center [387, 123] width 29 height 11
click at [388, 124] on button "Refresh" at bounding box center [387, 123] width 29 height 11
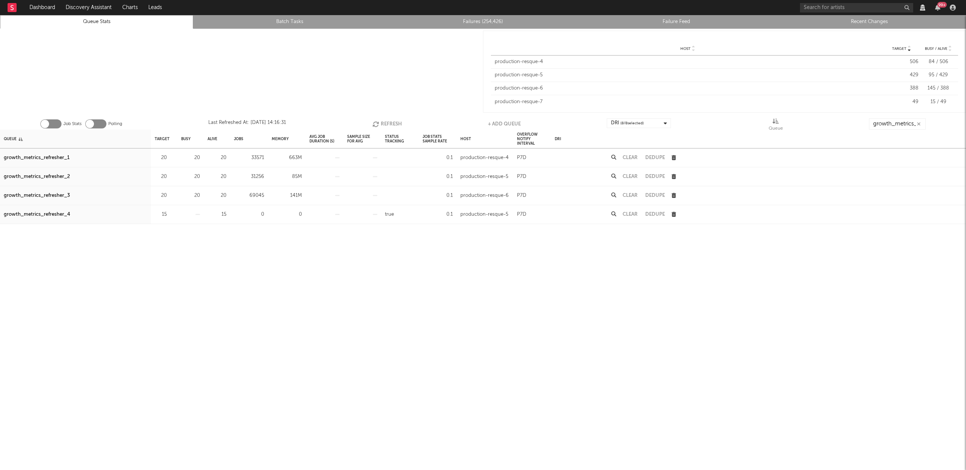
click at [390, 122] on button "Refresh" at bounding box center [387, 123] width 29 height 11
click at [635, 175] on button "Clear" at bounding box center [630, 176] width 15 height 5
click at [384, 125] on button "Refresh" at bounding box center [387, 123] width 29 height 11
click at [384, 124] on button "Refresh" at bounding box center [387, 123] width 29 height 11
click at [383, 123] on button "Refresh" at bounding box center [387, 123] width 29 height 11
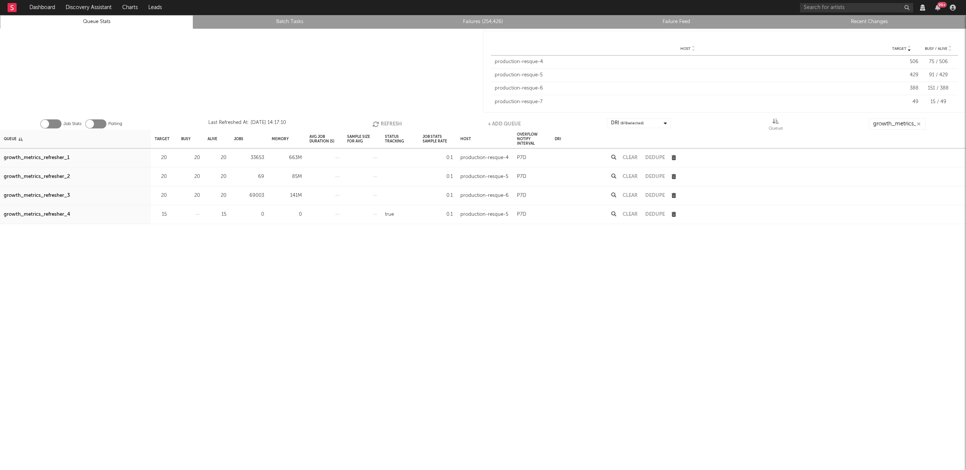
click at [383, 124] on button "Refresh" at bounding box center [387, 123] width 29 height 11
click at [385, 122] on button "Refresh" at bounding box center [386, 123] width 29 height 11
click at [384, 123] on button "Refresh" at bounding box center [387, 123] width 29 height 11
click at [390, 120] on button "Refresh" at bounding box center [387, 123] width 29 height 11
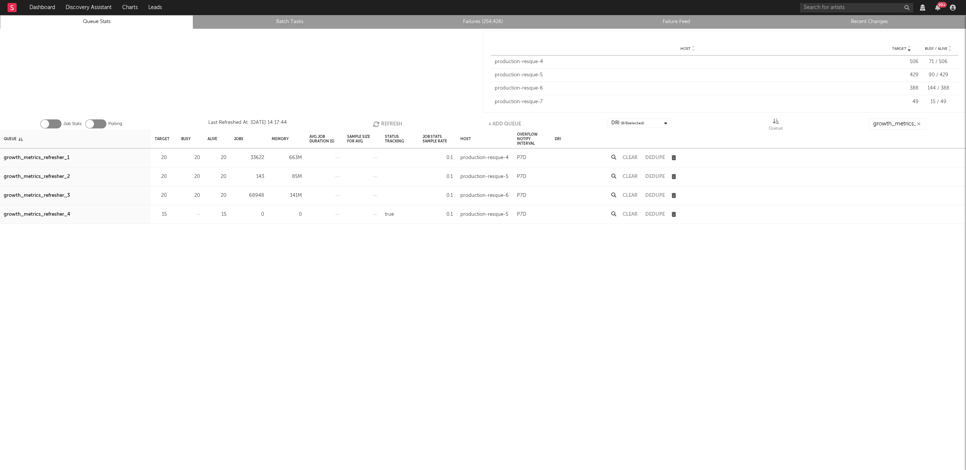
click at [390, 123] on button "Refresh" at bounding box center [387, 123] width 29 height 11
click at [383, 120] on button "Refresh" at bounding box center [387, 123] width 29 height 11
click at [387, 123] on button "Refresh" at bounding box center [387, 123] width 29 height 11
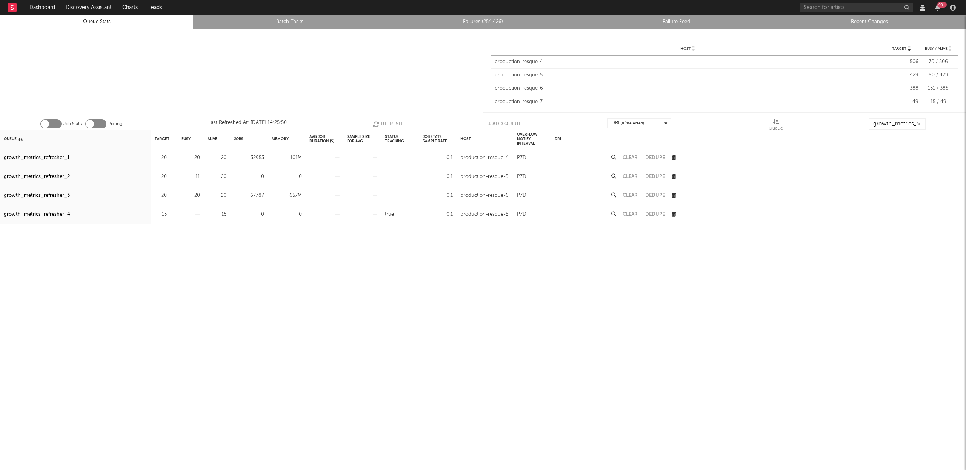
click at [387, 123] on button "Refresh" at bounding box center [387, 123] width 29 height 11
click at [385, 125] on button "Refresh" at bounding box center [387, 123] width 29 height 11
click at [383, 125] on button "Refresh" at bounding box center [387, 123] width 29 height 11
click at [386, 120] on button "Refresh" at bounding box center [387, 123] width 29 height 11
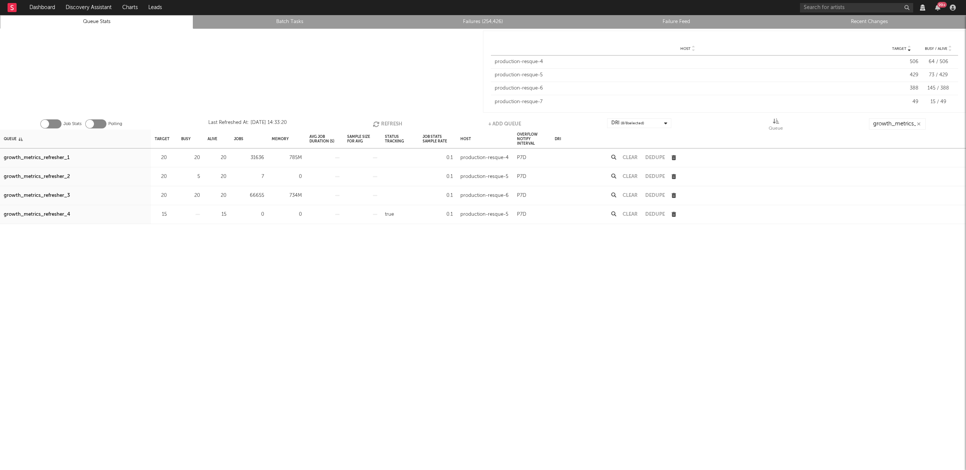
click at [890, 19] on link "Recent Changes" at bounding box center [869, 21] width 185 height 9
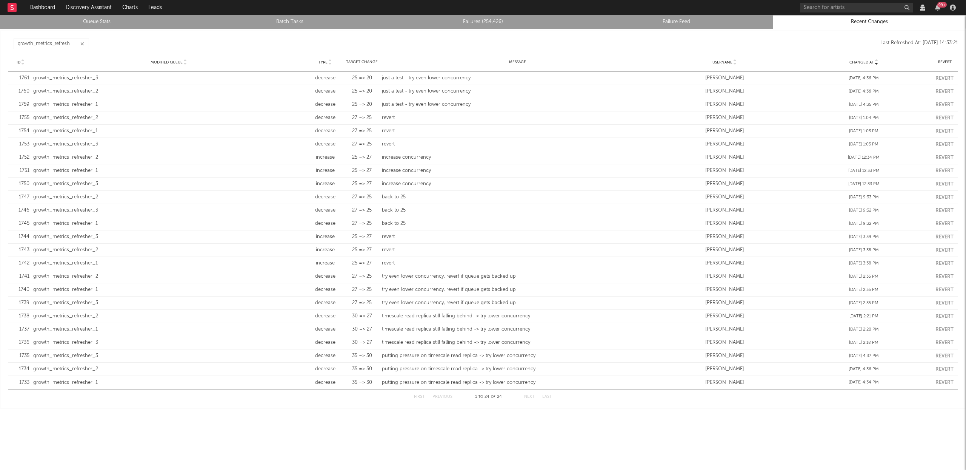
click at [82, 43] on icon "button" at bounding box center [82, 44] width 4 height 5
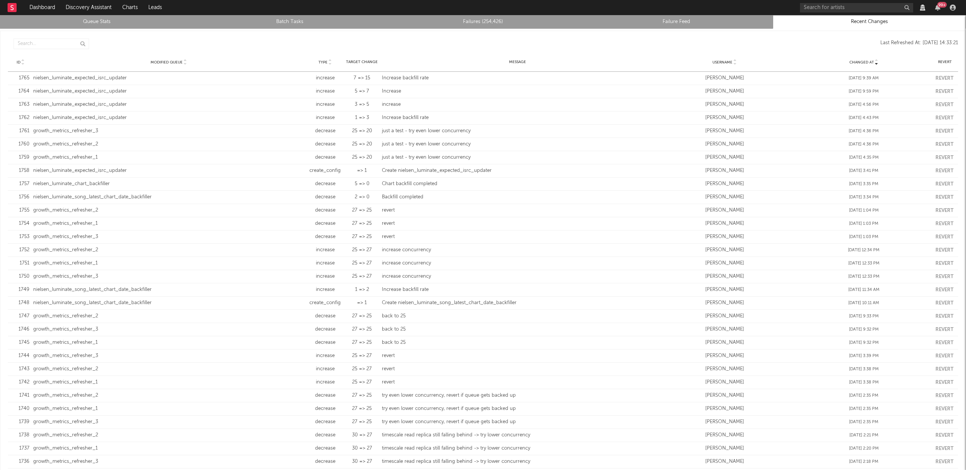
click at [99, 23] on link "Queue Stats" at bounding box center [96, 21] width 185 height 9
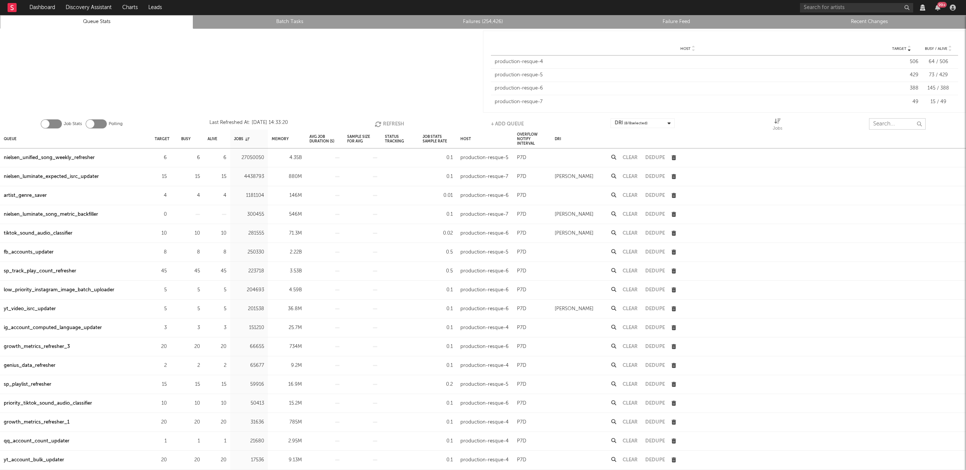
click at [875, 121] on input "text" at bounding box center [897, 123] width 57 height 11
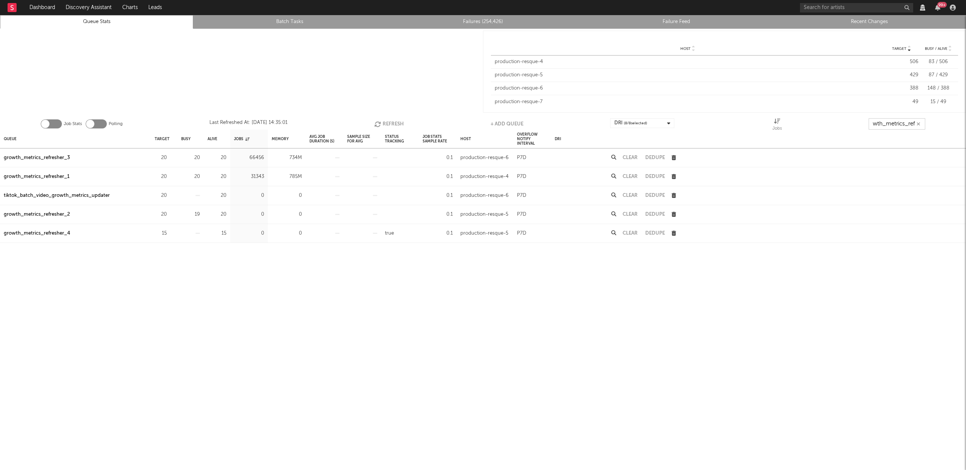
scroll to position [0, 14]
click at [381, 122] on icon "button" at bounding box center [379, 124] width 8 height 6
type input "growth_metrics_refre"
click at [388, 124] on button "Refresh" at bounding box center [388, 123] width 29 height 11
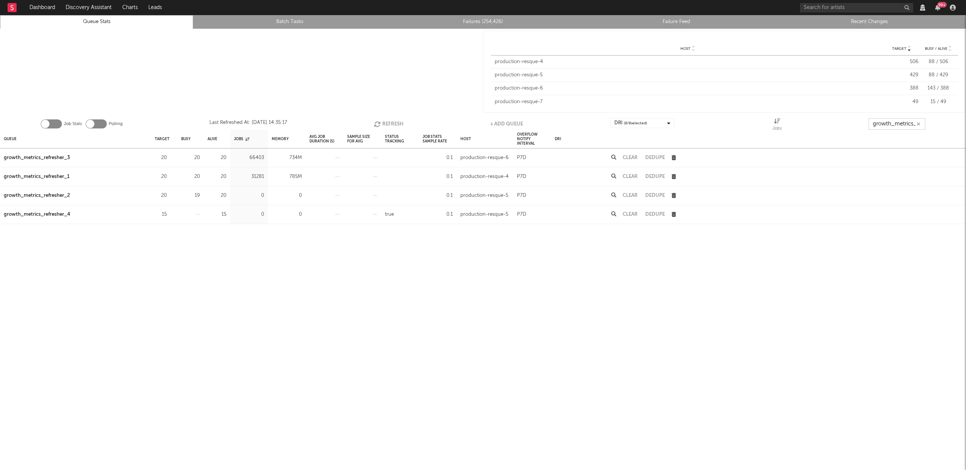
click at [387, 122] on button "Refresh" at bounding box center [388, 123] width 29 height 11
click at [350, 81] on div at bounding box center [241, 72] width 483 height 86
click at [387, 122] on button "Refresh" at bounding box center [389, 123] width 29 height 11
click at [631, 176] on button "Clear" at bounding box center [630, 176] width 15 height 5
click at [11, 140] on div "Queue" at bounding box center [10, 139] width 13 height 16
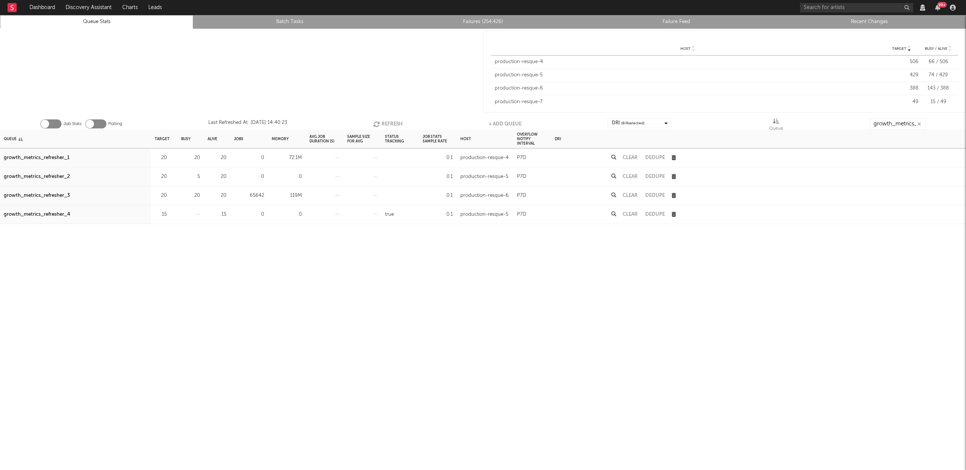
click at [384, 123] on button "Refresh" at bounding box center [387, 123] width 29 height 11
click at [58, 158] on div "growth_metrics_refresher_1" at bounding box center [37, 157] width 66 height 9
click at [63, 178] on div "growth_metrics_refresher_2" at bounding box center [37, 176] width 66 height 9
click at [62, 195] on div "growth_metrics_refresher_3" at bounding box center [37, 195] width 66 height 9
click at [387, 122] on button "Refresh" at bounding box center [387, 123] width 29 height 11
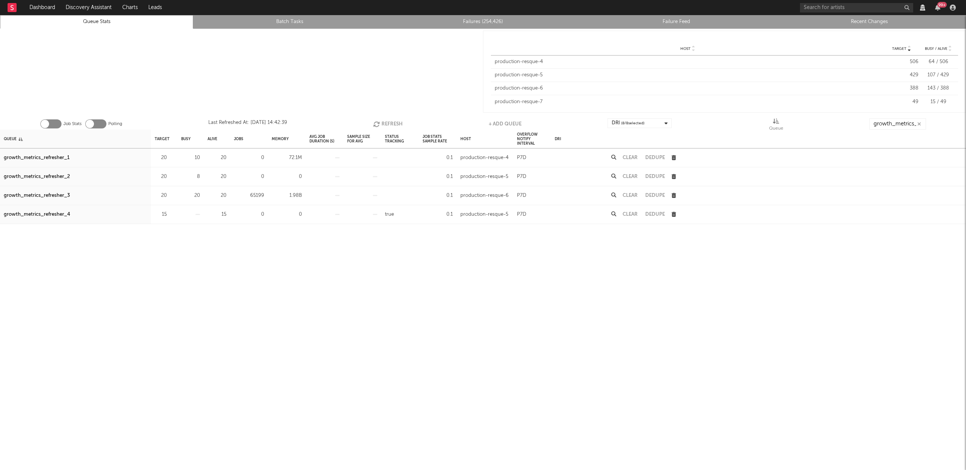
click at [384, 122] on button "Refresh" at bounding box center [387, 123] width 29 height 11
click at [391, 127] on button "Refresh" at bounding box center [387, 123] width 29 height 11
click at [389, 122] on button "Refresh" at bounding box center [388, 123] width 29 height 11
click at [385, 121] on button "Refresh" at bounding box center [387, 123] width 29 height 11
click at [384, 121] on button "Refresh" at bounding box center [387, 123] width 29 height 11
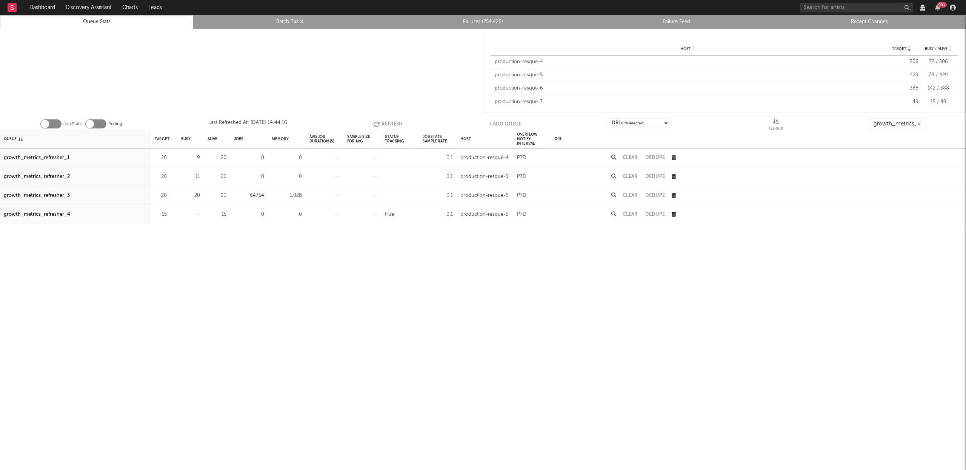
click at [377, 122] on icon "button" at bounding box center [377, 124] width 8 height 6
click at [375, 123] on icon "button" at bounding box center [377, 124] width 8 height 6
click at [374, 123] on icon "button" at bounding box center [377, 124] width 8 height 6
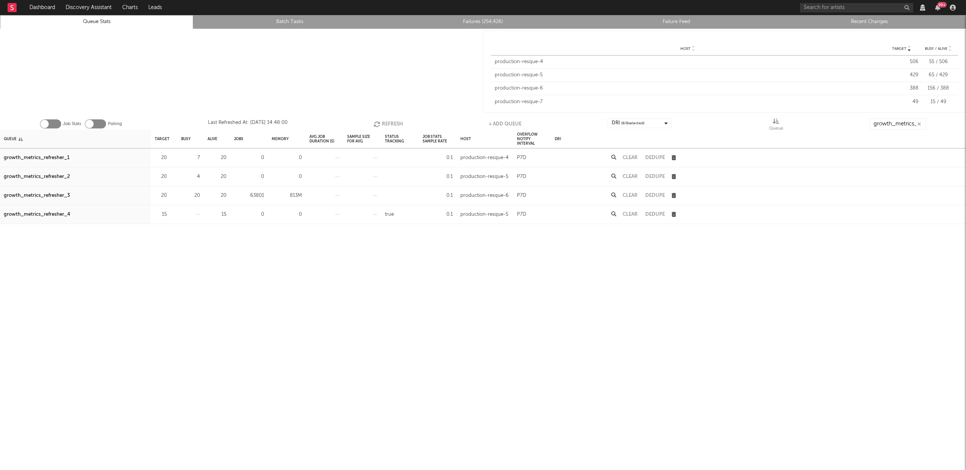
click at [390, 121] on button "Refresh" at bounding box center [388, 123] width 29 height 11
click at [393, 125] on button "Refresh" at bounding box center [388, 123] width 29 height 11
click at [393, 125] on button "Refresh" at bounding box center [387, 123] width 29 height 11
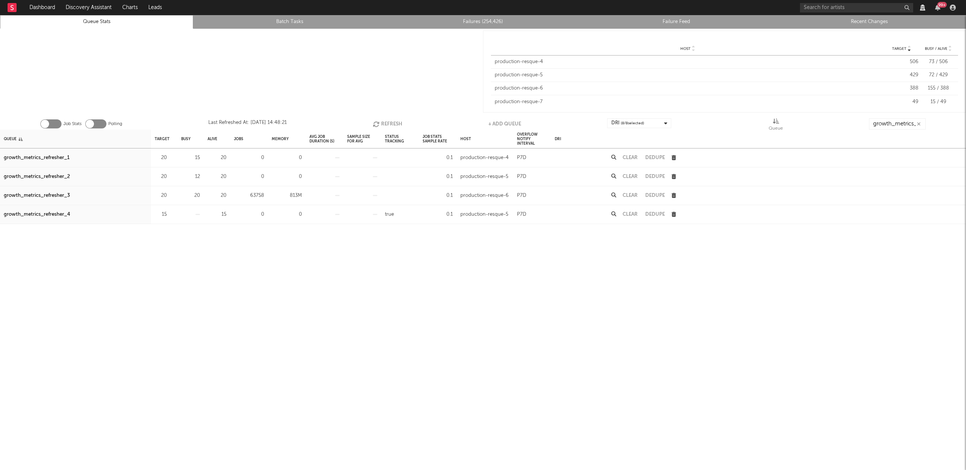
click at [393, 125] on button "Refresh" at bounding box center [387, 123] width 29 height 11
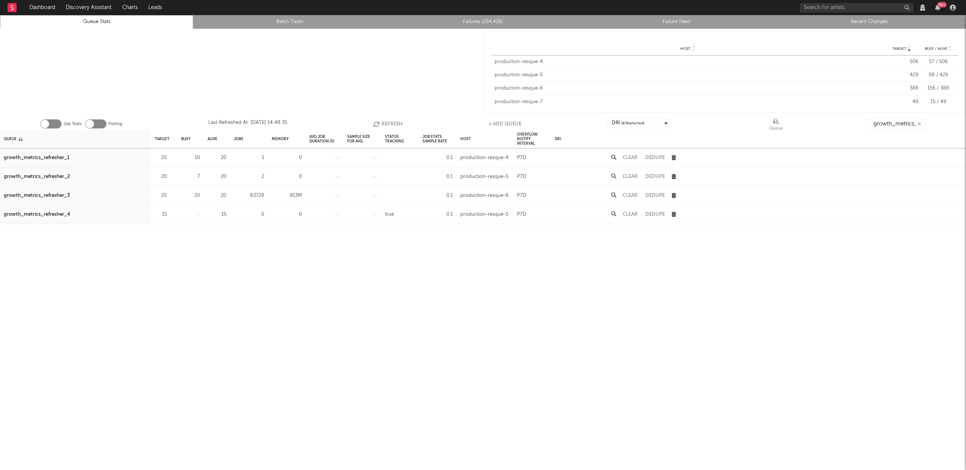
click at [381, 124] on icon "button" at bounding box center [377, 124] width 8 height 6
click at [171, 192] on button "button" at bounding box center [171, 195] width 5 height 9
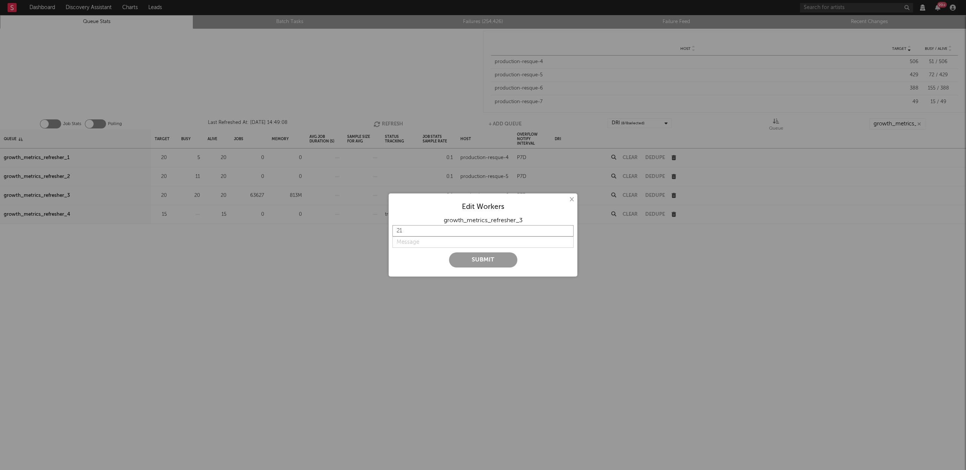
click at [568, 228] on input "21" at bounding box center [483, 230] width 181 height 11
click at [568, 228] on input "22" at bounding box center [483, 230] width 181 height 11
click at [568, 228] on input "23" at bounding box center [483, 230] width 181 height 11
click at [568, 228] on input "24" at bounding box center [483, 230] width 181 height 11
drag, startPoint x: 569, startPoint y: 228, endPoint x: 489, endPoint y: 234, distance: 79.5
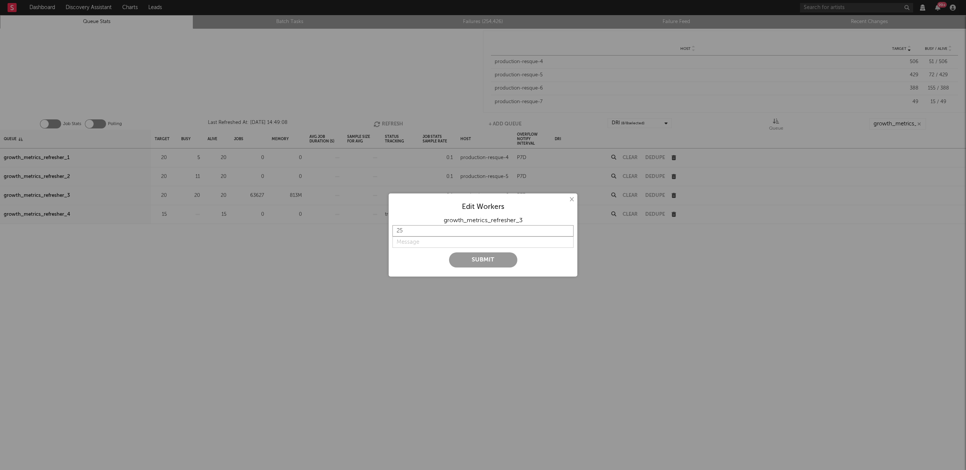
type input "25"
click at [569, 228] on input "25" at bounding box center [483, 230] width 181 height 11
click at [407, 243] on input "string" at bounding box center [483, 241] width 181 height 11
type input "t"
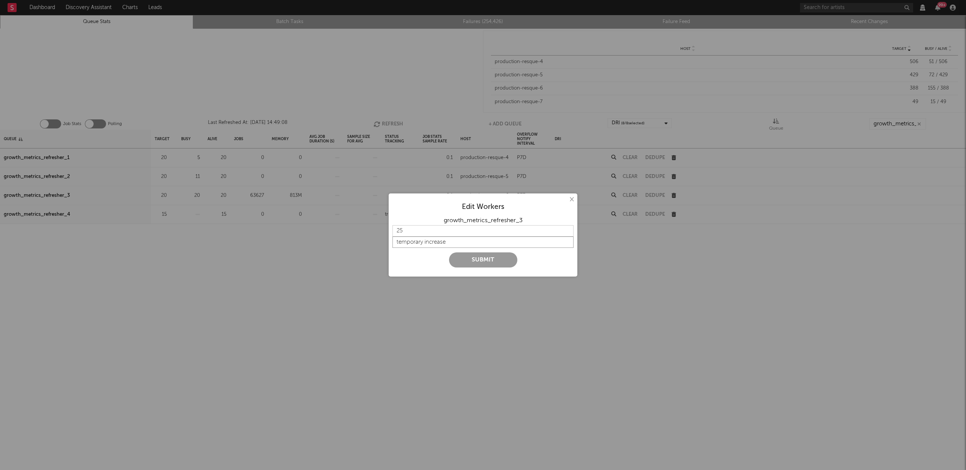
type input "temporary increase"
click at [478, 259] on button "Submit" at bounding box center [483, 259] width 68 height 15
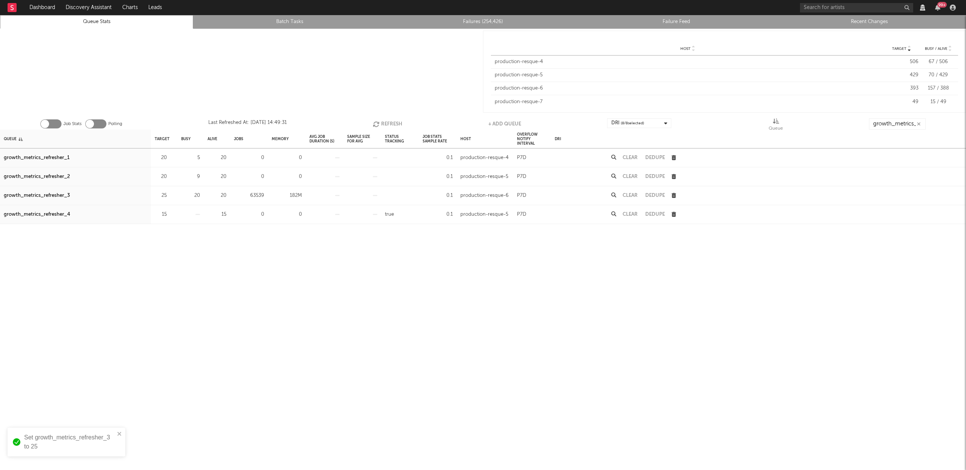
click at [395, 121] on button "Refresh" at bounding box center [387, 123] width 29 height 11
drag, startPoint x: 396, startPoint y: 122, endPoint x: 418, endPoint y: 118, distance: 22.7
click at [395, 122] on button "Refresh" at bounding box center [387, 123] width 29 height 11
click at [396, 122] on button "Refresh" at bounding box center [387, 123] width 29 height 11
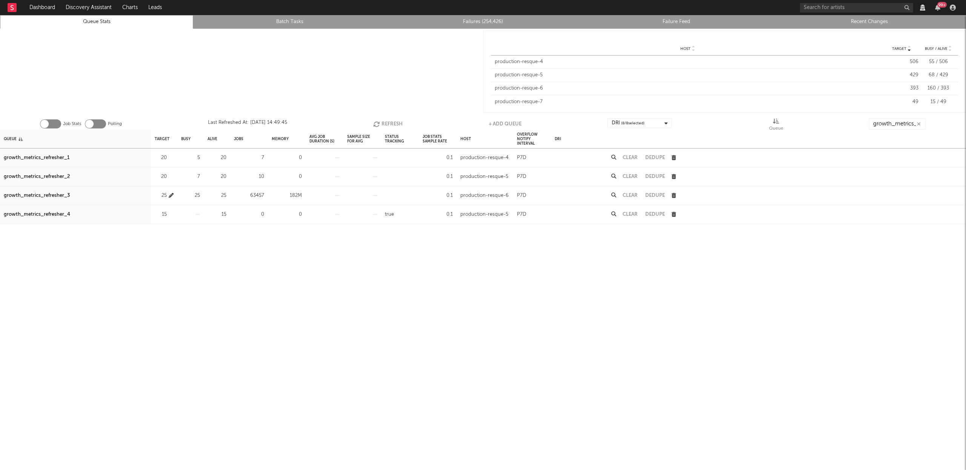
click at [170, 195] on icon "button" at bounding box center [171, 195] width 5 height 5
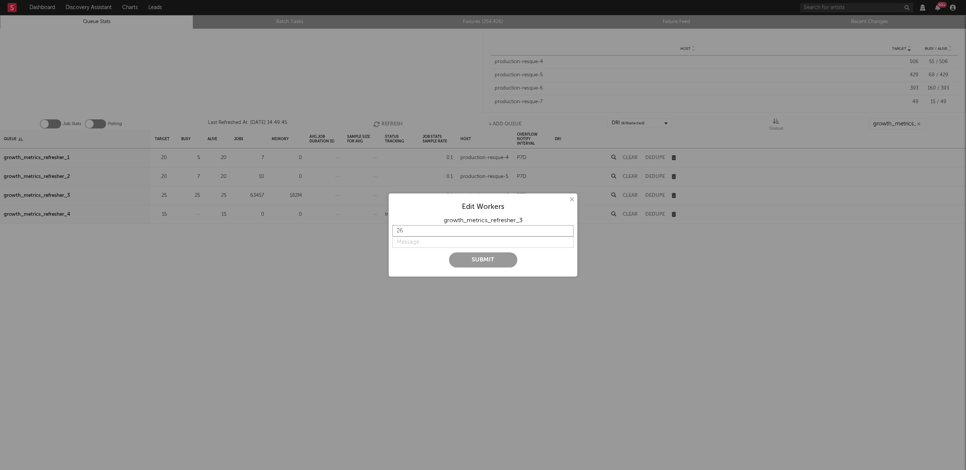
click at [567, 227] on input "26" at bounding box center [483, 230] width 181 height 11
click at [567, 227] on input "27" at bounding box center [483, 230] width 181 height 11
click at [567, 227] on input "28" at bounding box center [483, 230] width 181 height 11
click at [567, 227] on input "29" at bounding box center [483, 230] width 181 height 11
type input "30"
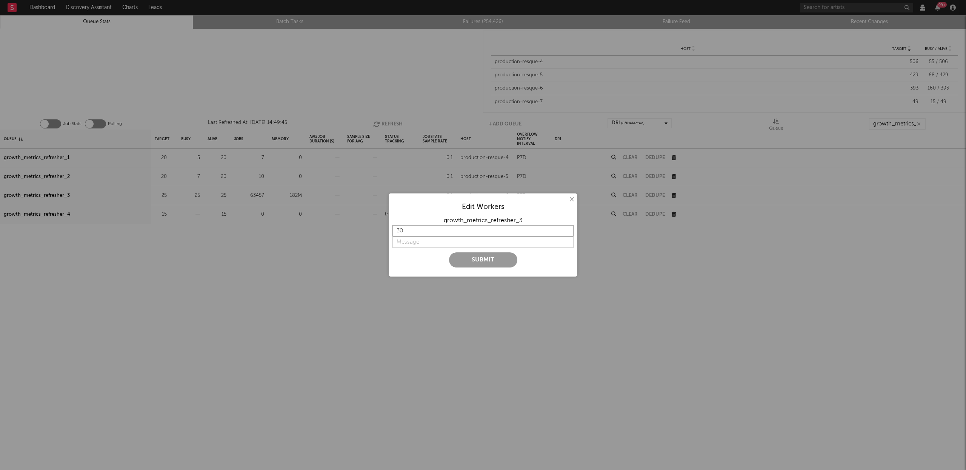
click at [568, 229] on input "30" at bounding box center [483, 230] width 181 height 11
click at [435, 244] on input "string" at bounding box center [483, 241] width 181 height 11
type input "a bit more"
click at [465, 262] on button "Submit" at bounding box center [483, 259] width 68 height 15
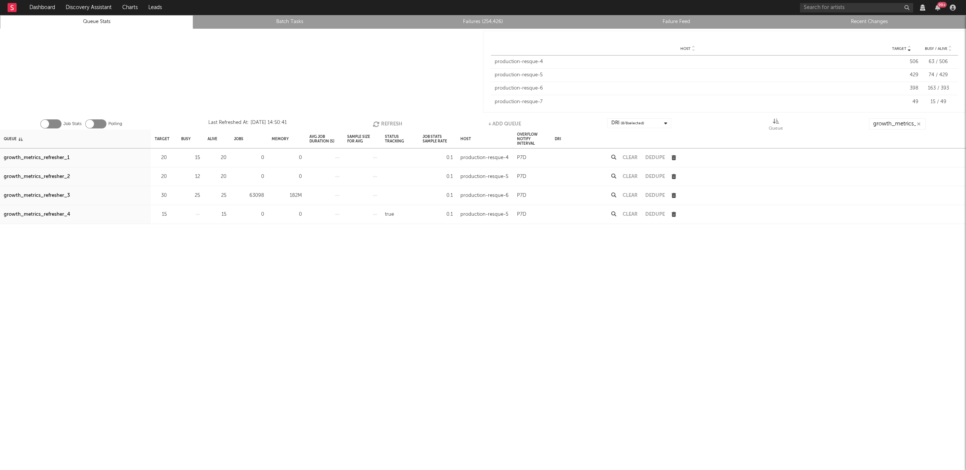
click at [393, 118] on button "Refresh" at bounding box center [387, 123] width 29 height 11
click at [387, 122] on button "Refresh" at bounding box center [387, 123] width 29 height 11
click at [385, 123] on button "Refresh" at bounding box center [387, 123] width 29 height 11
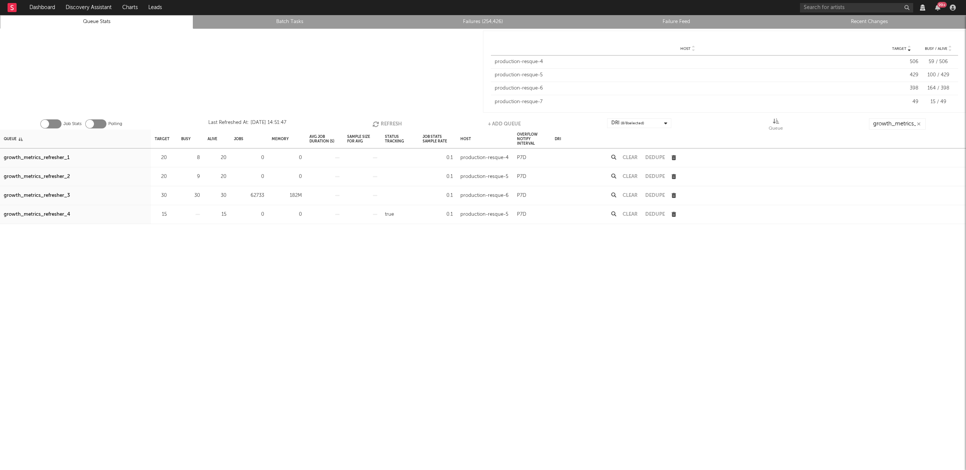
click at [385, 123] on button "Refresh" at bounding box center [387, 123] width 29 height 11
click at [172, 195] on icon "button" at bounding box center [171, 195] width 5 height 5
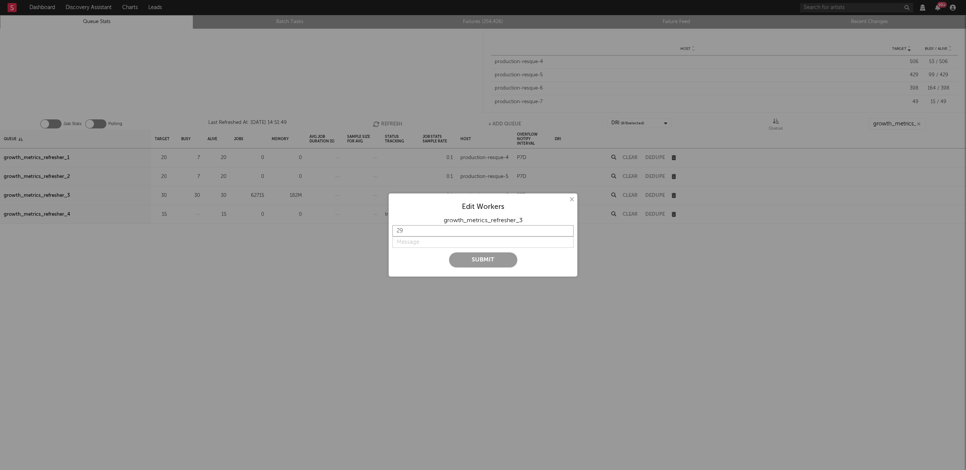
click at [568, 233] on input "29" at bounding box center [483, 230] width 181 height 11
click at [568, 233] on input "28" at bounding box center [483, 230] width 181 height 11
click at [568, 233] on input "27" at bounding box center [483, 230] width 181 height 11
click at [568, 233] on input "26" at bounding box center [483, 230] width 181 height 11
type input "25"
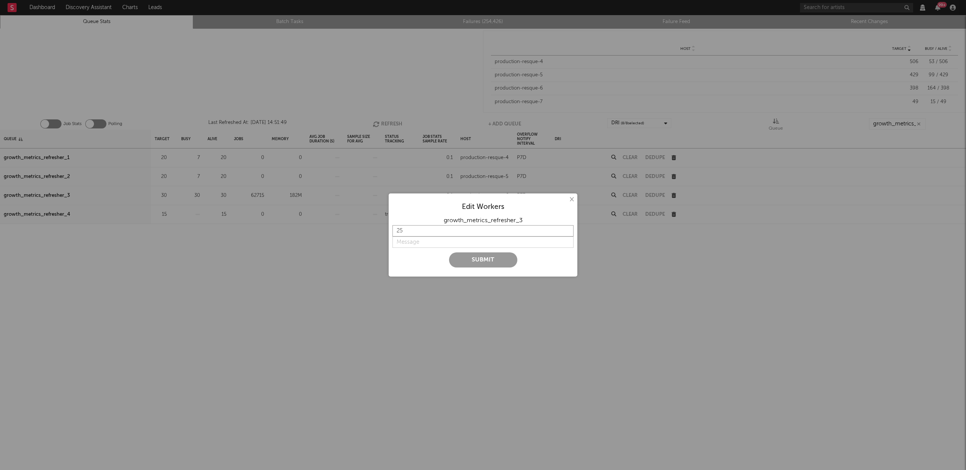
click at [568, 233] on input "25" at bounding box center [483, 230] width 181 height 11
click at [417, 240] on input "string" at bounding box center [483, 241] width 181 height 11
type input "back down"
click at [473, 259] on button "Submit" at bounding box center [483, 259] width 68 height 15
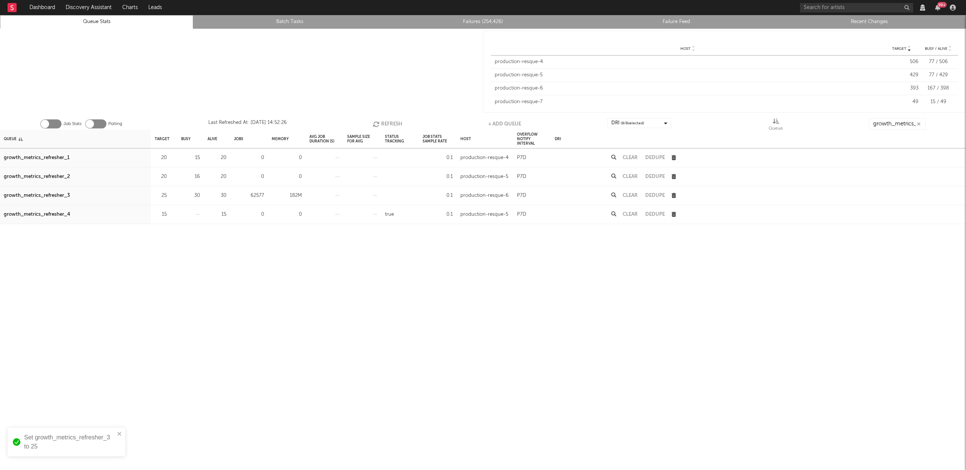
click at [398, 123] on button "Refresh" at bounding box center [387, 123] width 29 height 11
click at [399, 124] on button "Refresh" at bounding box center [387, 123] width 29 height 11
click at [384, 125] on button "Refresh" at bounding box center [387, 123] width 29 height 11
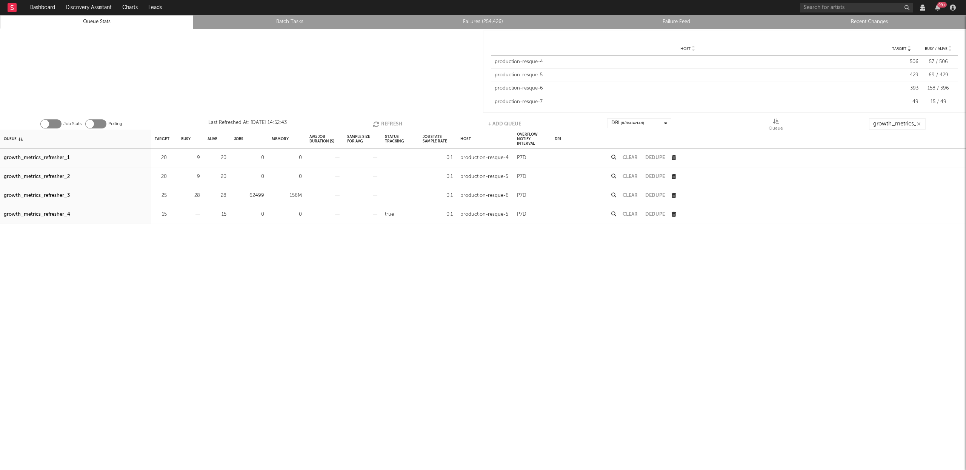
click at [389, 121] on button "Refresh" at bounding box center [387, 123] width 29 height 11
click at [387, 121] on button "Refresh" at bounding box center [387, 123] width 29 height 11
click at [383, 122] on button "Refresh" at bounding box center [387, 123] width 29 height 11
click at [375, 123] on icon "button" at bounding box center [377, 124] width 8 height 6
click at [391, 122] on button "Refresh" at bounding box center [387, 123] width 29 height 11
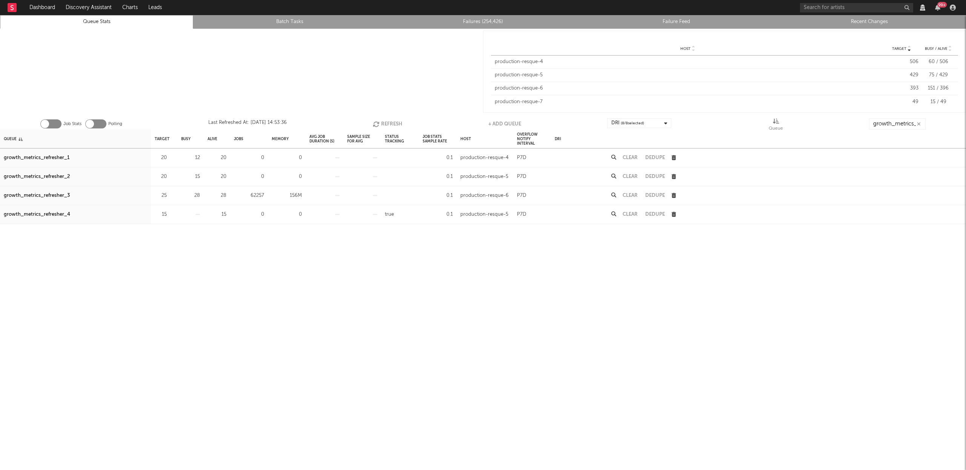
click at [386, 124] on button "Refresh" at bounding box center [387, 123] width 29 height 11
click at [382, 125] on button "Refresh" at bounding box center [387, 123] width 29 height 11
click at [171, 194] on icon "button" at bounding box center [171, 195] width 5 height 5
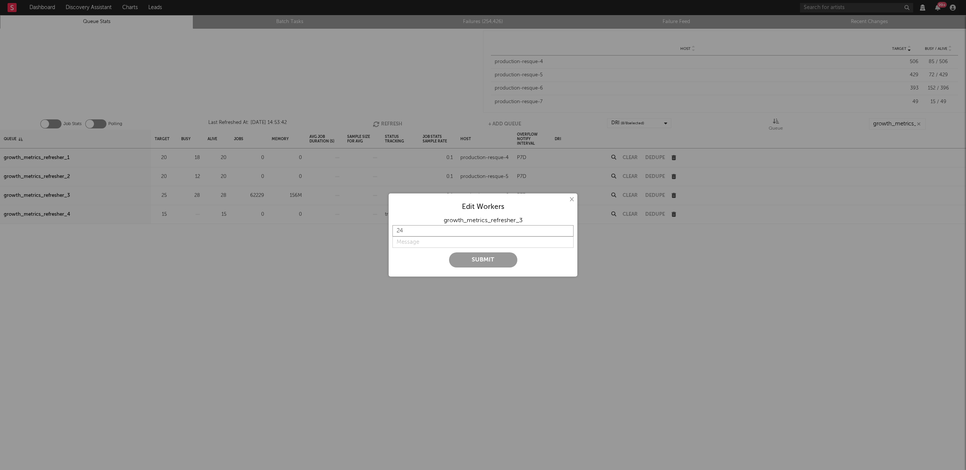
click at [567, 231] on input "24" at bounding box center [483, 230] width 181 height 11
click at [567, 231] on input "23" at bounding box center [483, 230] width 181 height 11
click at [567, 231] on input "22" at bounding box center [483, 230] width 181 height 11
click at [567, 231] on input "21" at bounding box center [483, 230] width 181 height 11
type input "20"
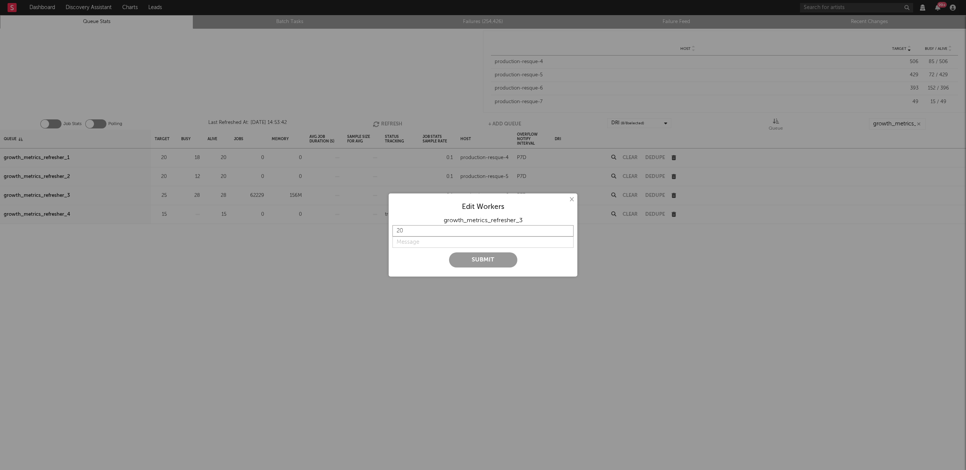
click at [568, 233] on input "20" at bounding box center [483, 230] width 181 height 11
click at [438, 242] on input "string" at bounding box center [483, 241] width 181 height 11
type input "back to 20"
click at [490, 256] on button "Submit" at bounding box center [483, 259] width 68 height 15
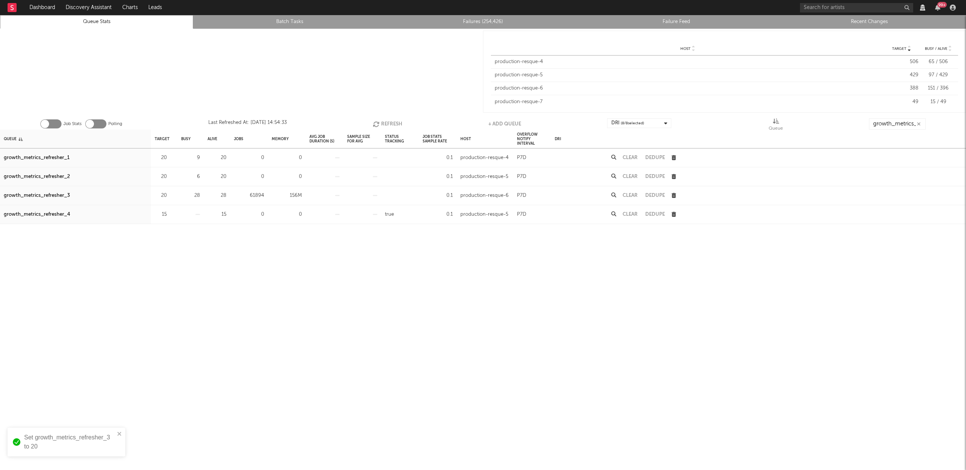
click at [387, 122] on button "Refresh" at bounding box center [387, 123] width 29 height 11
click at [384, 123] on button "Refresh" at bounding box center [387, 123] width 29 height 11
click at [395, 122] on button "Refresh" at bounding box center [387, 123] width 29 height 11
click at [381, 121] on icon "button" at bounding box center [377, 124] width 8 height 6
click at [391, 123] on button "Refresh" at bounding box center [387, 123] width 29 height 11
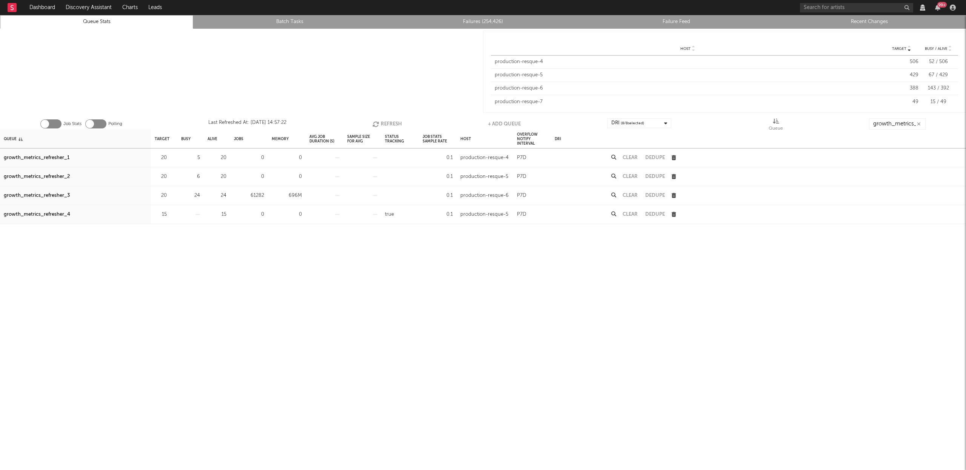
click at [391, 123] on button "Refresh" at bounding box center [387, 123] width 29 height 11
click at [382, 123] on button "Refresh" at bounding box center [387, 123] width 29 height 11
click at [391, 121] on button "Refresh" at bounding box center [387, 123] width 29 height 11
click at [380, 120] on button "Refresh" at bounding box center [387, 123] width 29 height 11
click at [379, 120] on button "Refresh" at bounding box center [387, 123] width 29 height 11
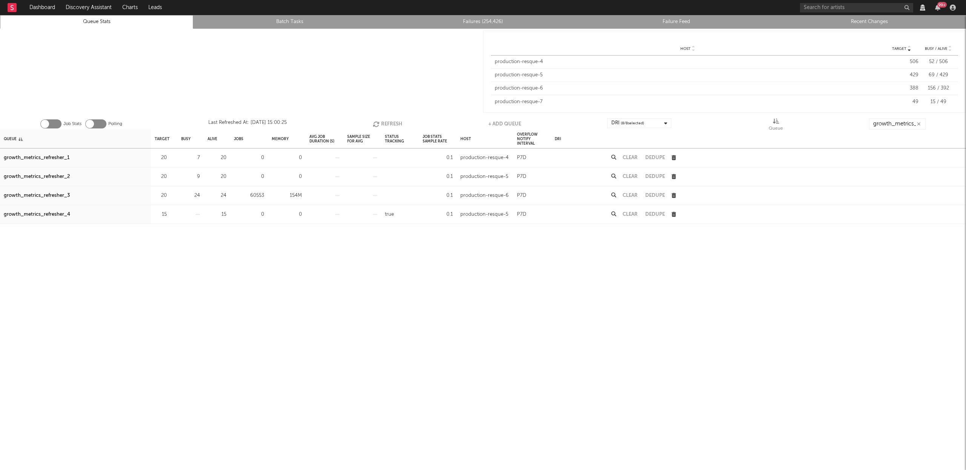
click at [393, 120] on button "Refresh" at bounding box center [387, 123] width 29 height 11
click at [382, 123] on button "Refresh" at bounding box center [386, 123] width 29 height 11
click at [380, 125] on icon "button" at bounding box center [377, 124] width 8 height 6
click at [386, 125] on button "Refresh" at bounding box center [387, 123] width 29 height 11
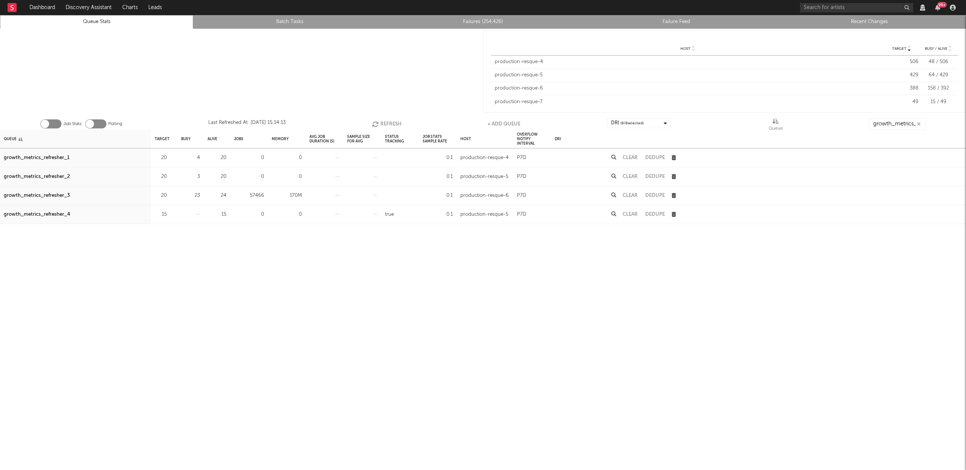
click at [386, 125] on button "Refresh" at bounding box center [386, 123] width 29 height 11
click at [388, 123] on button "Refresh" at bounding box center [387, 123] width 29 height 11
click at [387, 120] on button "Refresh" at bounding box center [386, 123] width 29 height 11
click at [381, 126] on button "Refresh" at bounding box center [387, 123] width 29 height 11
click at [393, 121] on button "Refresh" at bounding box center [386, 123] width 29 height 11
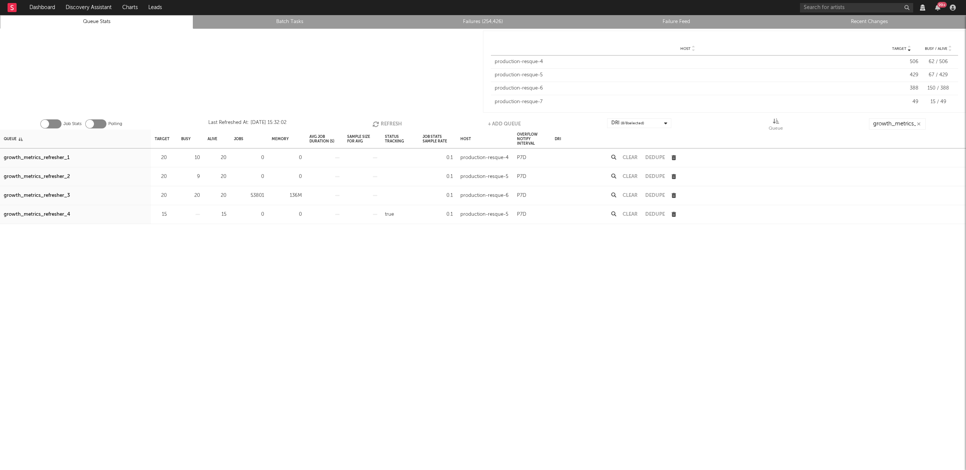
click at [384, 122] on button "Refresh" at bounding box center [387, 123] width 29 height 11
click at [399, 122] on button "Refresh" at bounding box center [387, 123] width 29 height 11
click at [378, 121] on icon "button" at bounding box center [377, 124] width 8 height 6
click at [376, 123] on icon "button" at bounding box center [377, 124] width 8 height 6
click at [886, 123] on input "growth_metrics_refre" at bounding box center [898, 123] width 57 height 11
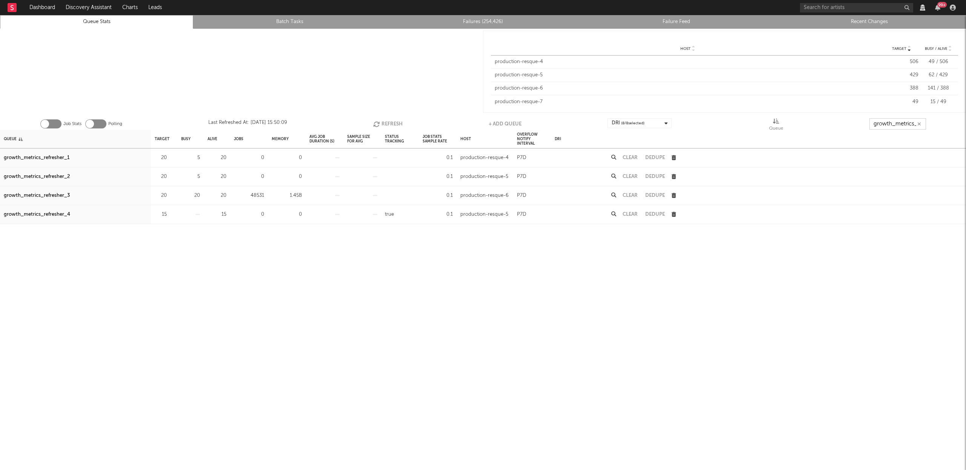
click at [886, 123] on input "growth_metrics_refre" at bounding box center [898, 123] width 57 height 11
click at [80, 199] on div "nielsen_luminate_expected_isrc_updater" at bounding box center [51, 195] width 95 height 9
click at [889, 122] on input "isrc_up" at bounding box center [898, 123] width 57 height 11
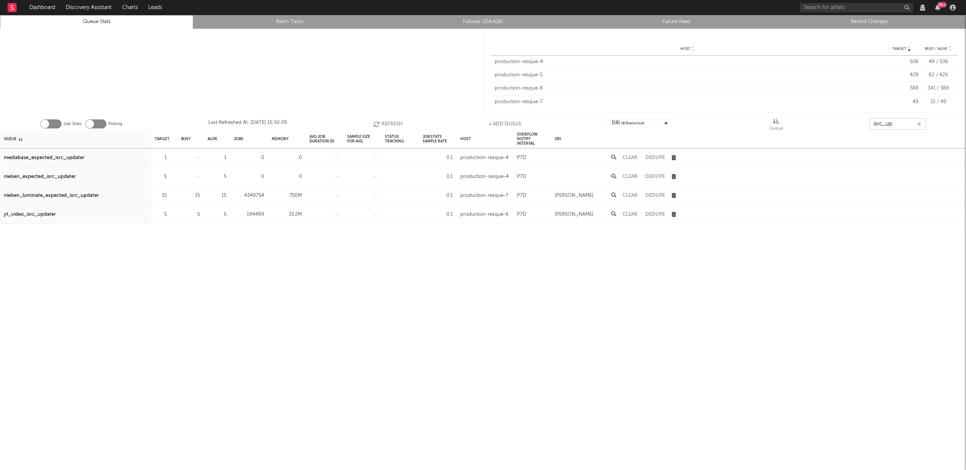
click at [889, 122] on input "isrc_up" at bounding box center [898, 123] width 57 height 11
click at [397, 122] on button "Refresh" at bounding box center [387, 123] width 29 height 11
click at [379, 121] on icon "button" at bounding box center [377, 124] width 8 height 6
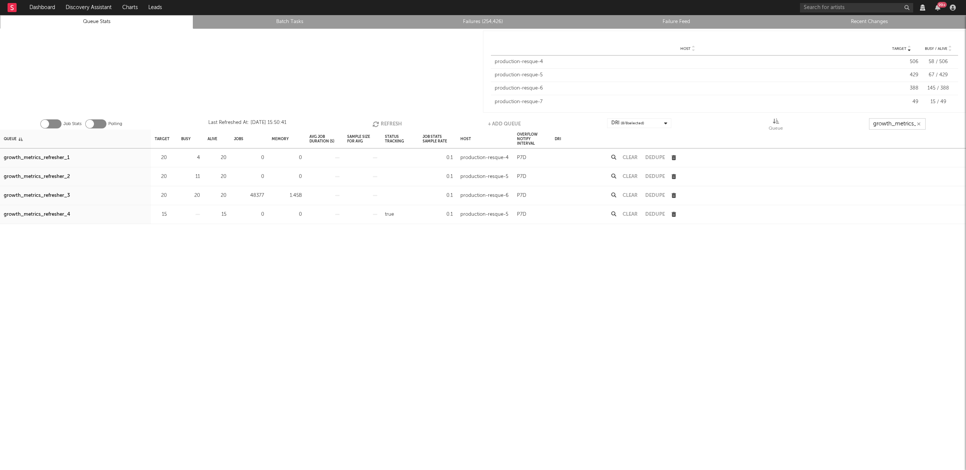
click at [382, 123] on button "Refresh" at bounding box center [387, 123] width 29 height 11
click at [382, 122] on button "Refresh" at bounding box center [387, 123] width 29 height 11
click at [384, 123] on button "Refresh" at bounding box center [387, 123] width 29 height 11
click at [372, 123] on div "Job Stats Polling Last Refreshed At: [DATE] 15:56:05 Refresh + Add Queue DRI ( …" at bounding box center [483, 121] width 966 height 15
click at [392, 123] on button "Refresh" at bounding box center [387, 123] width 29 height 11
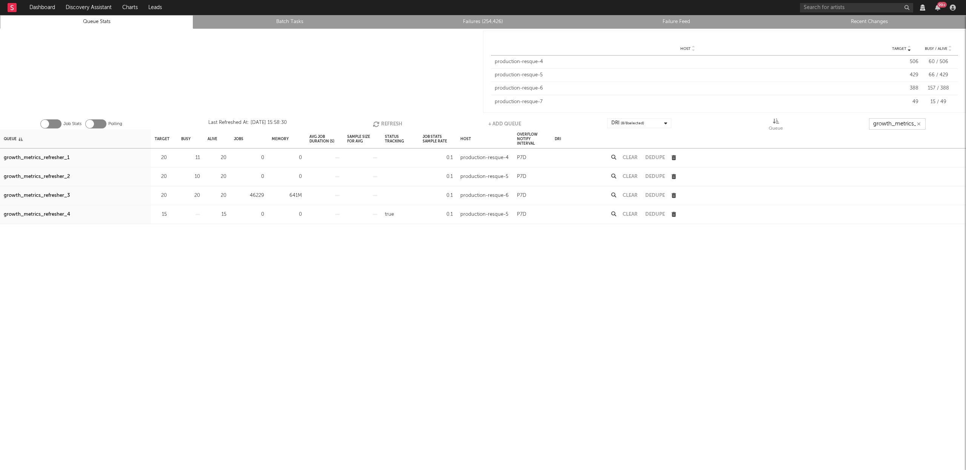
click at [893, 122] on input "growth_metrics_ref" at bounding box center [897, 123] width 57 height 11
drag, startPoint x: 86, startPoint y: 193, endPoint x: 114, endPoint y: 191, distance: 27.2
click at [86, 193] on div "nielsen_luminate_expected_isrc_updater" at bounding box center [51, 195] width 95 height 9
click at [903, 125] on input "isrc_up" at bounding box center [897, 123] width 57 height 11
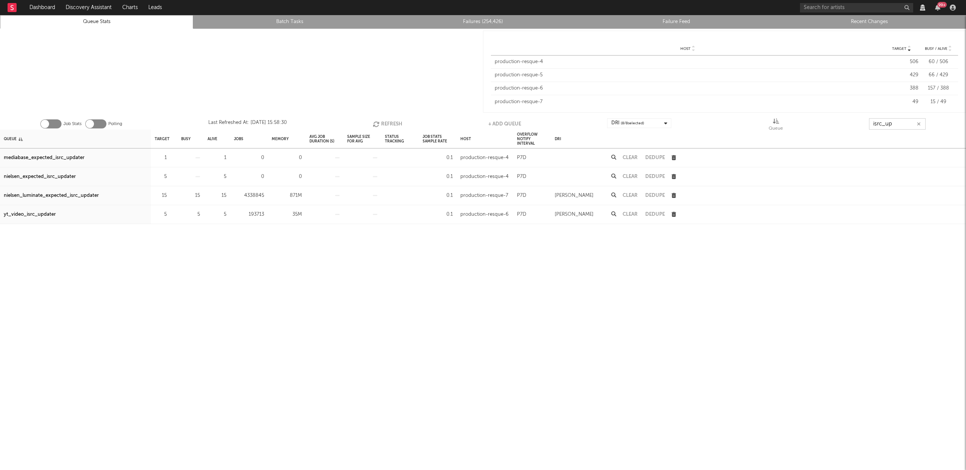
click at [903, 125] on input "isrc_up" at bounding box center [897, 123] width 57 height 11
click at [902, 125] on input "isrc_up" at bounding box center [897, 123] width 57 height 11
click at [385, 122] on button "Refresh" at bounding box center [387, 123] width 29 height 11
click at [384, 122] on button "Refresh" at bounding box center [387, 123] width 29 height 11
click at [384, 121] on button "Refresh" at bounding box center [387, 123] width 29 height 11
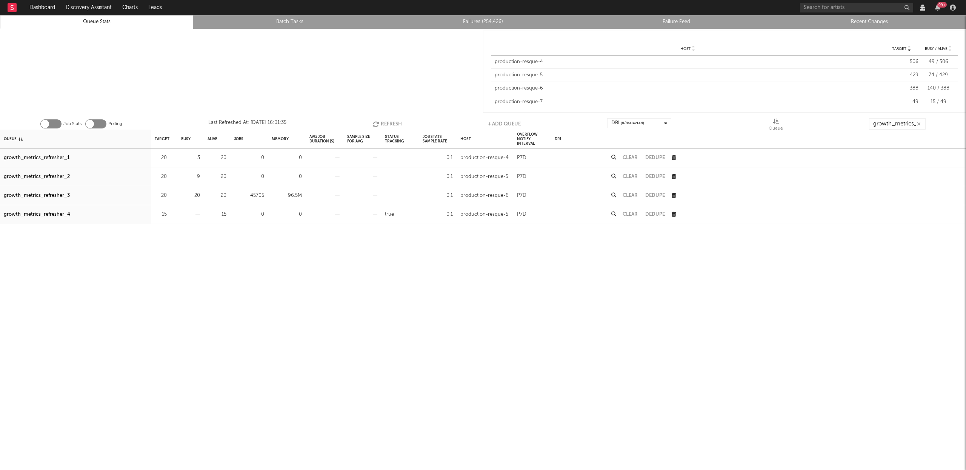
click at [172, 81] on div at bounding box center [241, 72] width 483 height 86
click at [395, 124] on button "Refresh" at bounding box center [387, 123] width 29 height 11
click at [876, 22] on link "Recent Changes" at bounding box center [869, 21] width 185 height 9
click at [388, 120] on button "Refresh" at bounding box center [387, 123] width 29 height 11
click at [388, 123] on button "Refresh" at bounding box center [387, 123] width 29 height 11
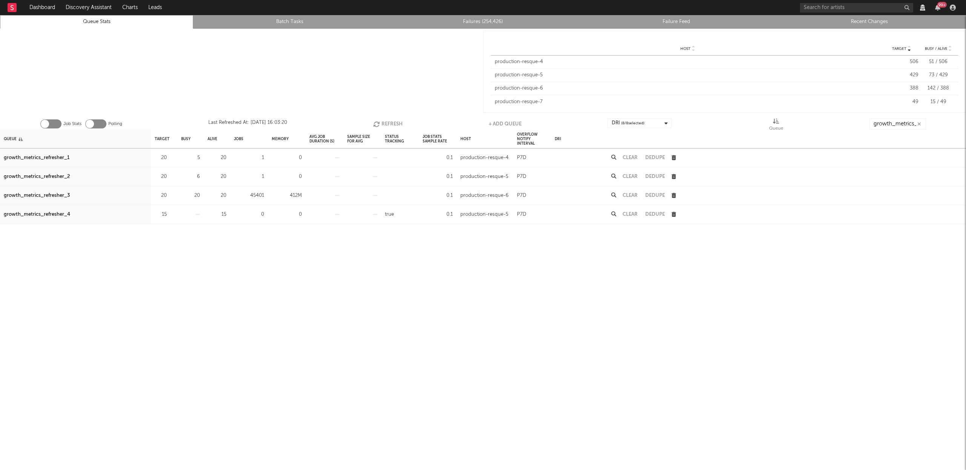
click at [390, 124] on button "Refresh" at bounding box center [387, 123] width 29 height 11
click at [885, 122] on input "growth_metrics_ref" at bounding box center [897, 123] width 57 height 11
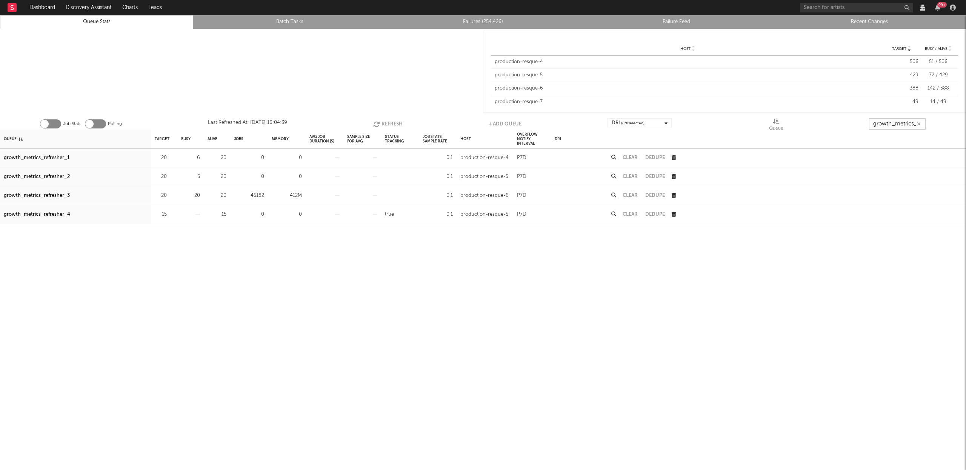
click at [885, 122] on input "growth_metrics_ref" at bounding box center [897, 123] width 57 height 11
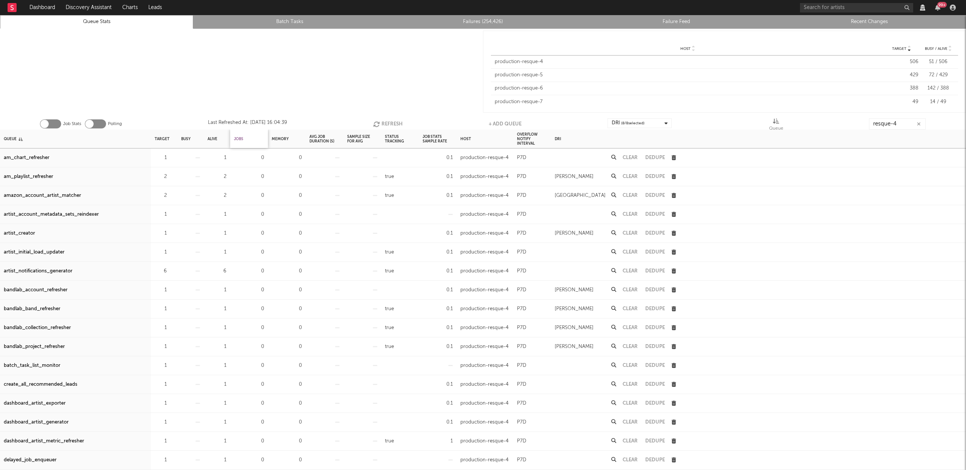
click at [240, 139] on div "Jobs" at bounding box center [238, 139] width 9 height 16
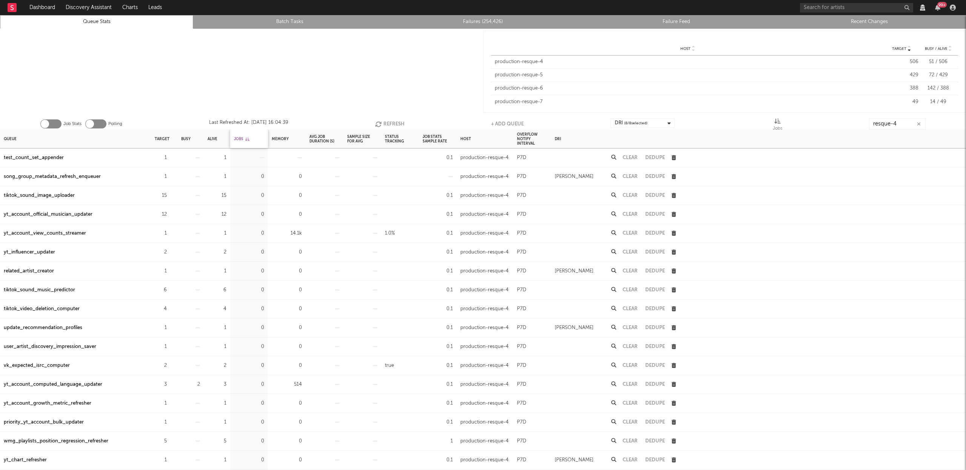
click at [240, 139] on div "Jobs" at bounding box center [241, 139] width 15 height 16
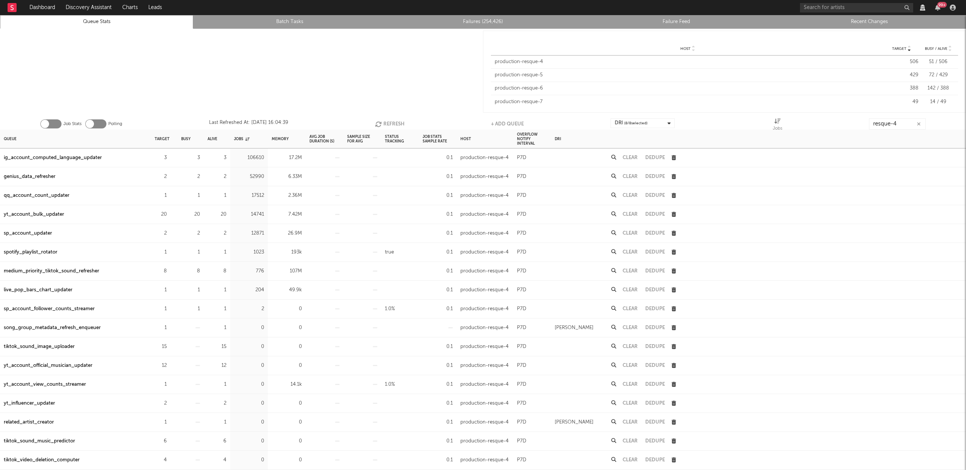
click at [395, 122] on button "Refresh" at bounding box center [389, 123] width 29 height 11
click at [394, 123] on button "Refresh" at bounding box center [389, 123] width 29 height 11
click at [393, 124] on button "Refresh" at bounding box center [389, 123] width 29 height 11
click at [35, 174] on div "genius_data_refresher" at bounding box center [30, 176] width 52 height 9
click at [394, 122] on button "Refresh" at bounding box center [389, 123] width 29 height 11
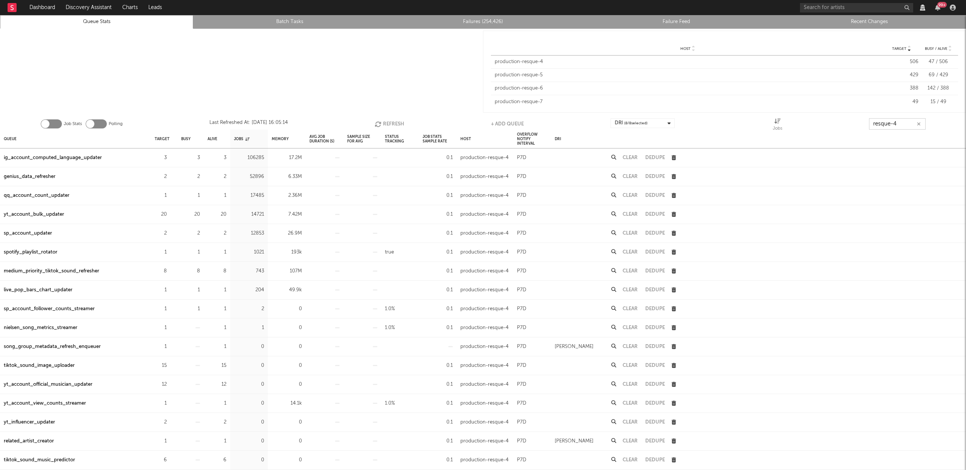
click at [910, 125] on input "resque-4" at bounding box center [897, 123] width 57 height 11
click at [386, 125] on button "Refresh" at bounding box center [389, 123] width 29 height 11
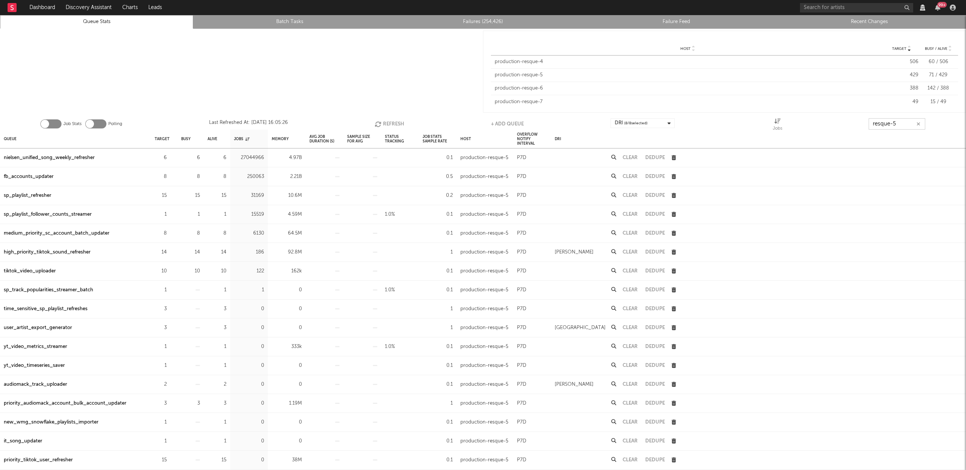
click at [386, 125] on button "Refresh" at bounding box center [389, 123] width 29 height 11
click at [392, 123] on button "Refresh" at bounding box center [389, 123] width 29 height 11
click at [401, 122] on button "Refresh" at bounding box center [389, 123] width 29 height 11
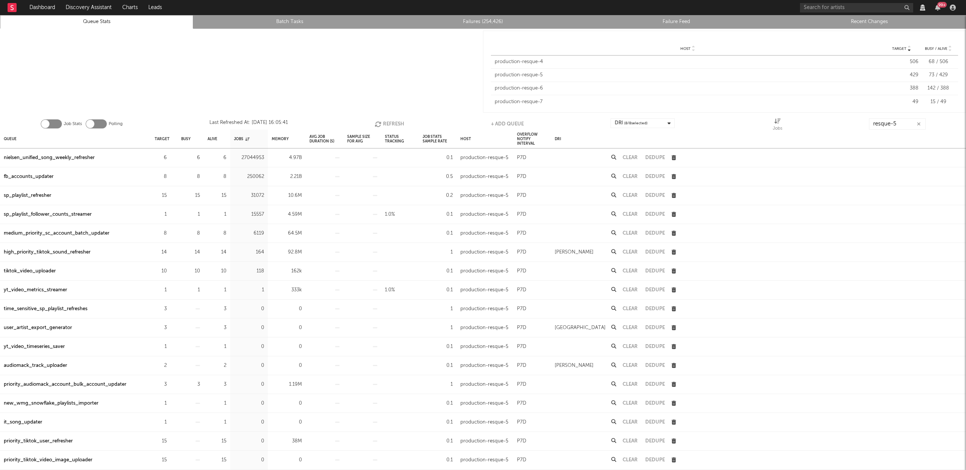
click at [28, 196] on div "sp_playlist_refresher" at bounding box center [28, 195] width 48 height 9
click at [907, 126] on input "resque-5" at bounding box center [897, 123] width 57 height 11
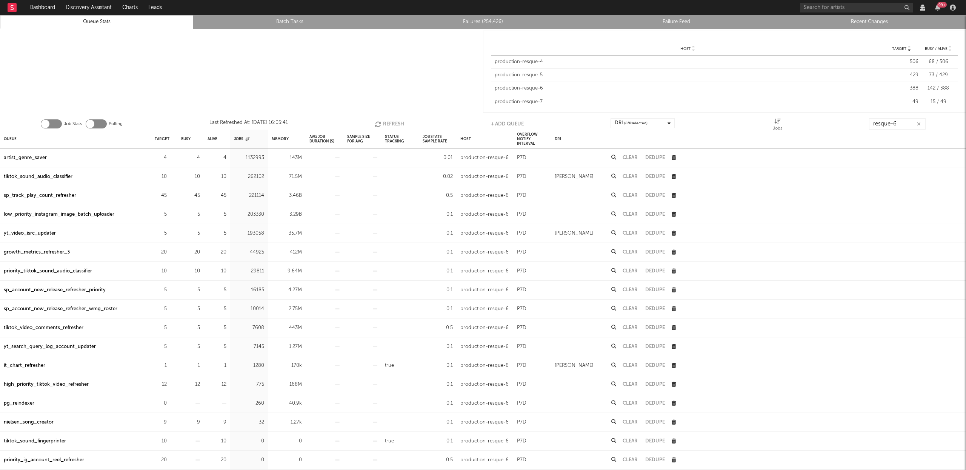
click at [33, 177] on div "tiktok_sound_audio_classifier" at bounding box center [38, 176] width 69 height 9
click at [39, 177] on div "tiktok_sound_audio_classifier" at bounding box center [38, 176] width 69 height 9
click at [395, 123] on button "Refresh" at bounding box center [389, 123] width 29 height 11
click at [39, 193] on div "sp_track_play_count_refresher" at bounding box center [40, 195] width 72 height 9
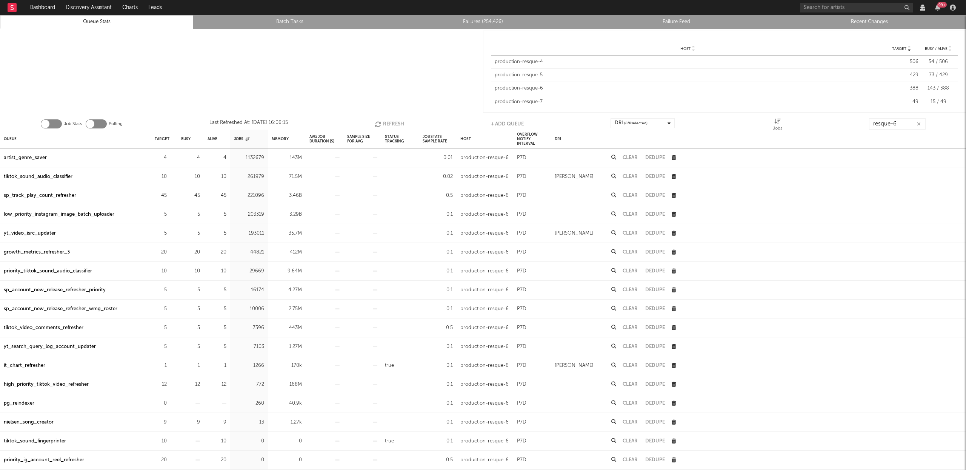
click at [387, 122] on button "Refresh" at bounding box center [389, 123] width 29 height 11
click at [904, 116] on div "Job Stats Polling Last Refreshed At: [DATE] 16:06:35 Refresh + Add Queue DRI ( …" at bounding box center [483, 121] width 966 height 15
click at [904, 121] on input "resque-6" at bounding box center [897, 123] width 57 height 11
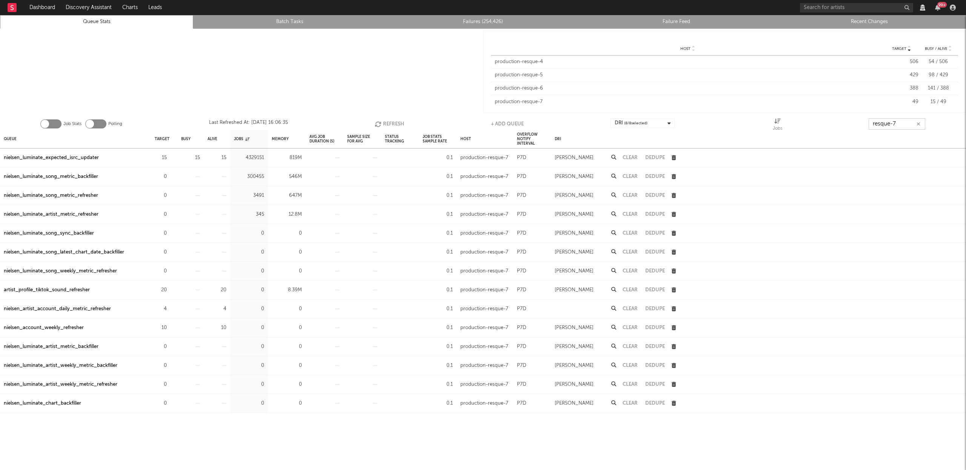
click at [383, 119] on button "Refresh" at bounding box center [389, 123] width 29 height 11
click at [380, 119] on button "Refresh" at bounding box center [389, 123] width 29 height 11
click at [397, 122] on button "Refresh" at bounding box center [389, 123] width 29 height 11
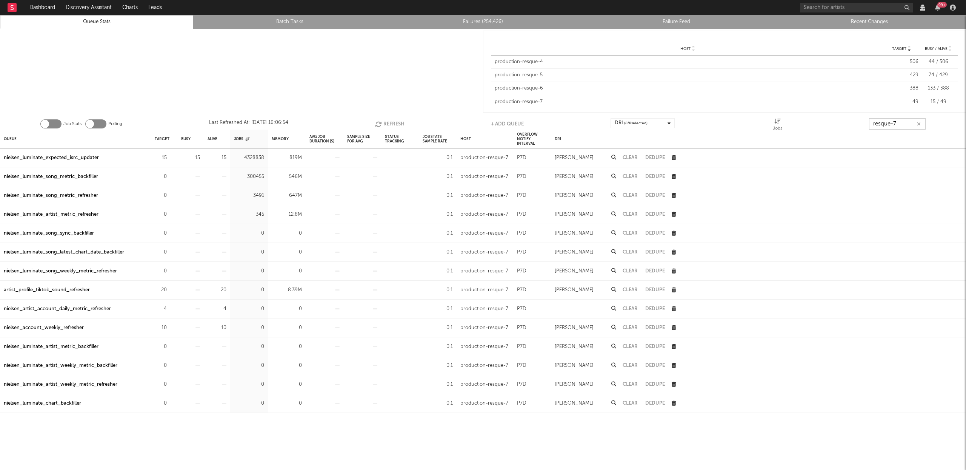
click at [397, 122] on button "Refresh" at bounding box center [389, 123] width 29 height 11
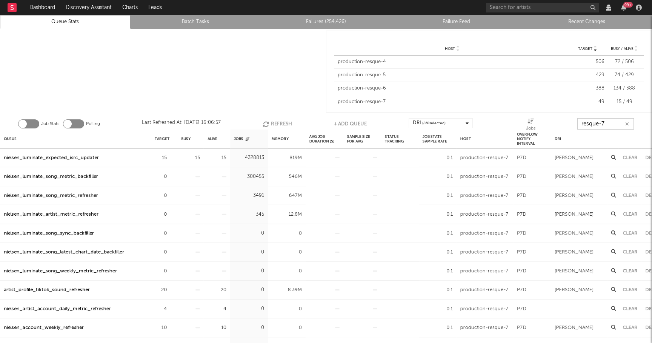
click at [603, 126] on input "resque-7" at bounding box center [606, 123] width 57 height 11
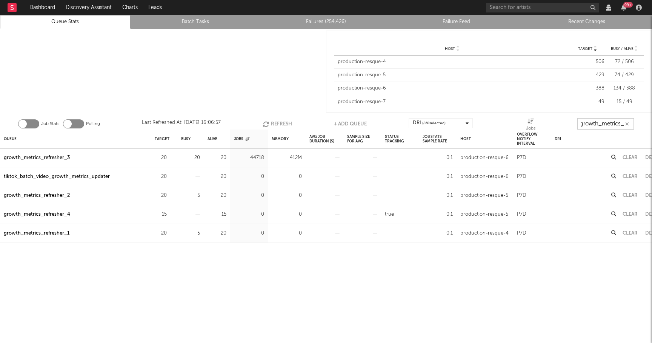
scroll to position [0, 7]
type input "growth_metrics_re"
click at [14, 139] on div "Queue" at bounding box center [10, 139] width 13 height 16
click at [276, 124] on button "Refresh" at bounding box center [275, 123] width 29 height 11
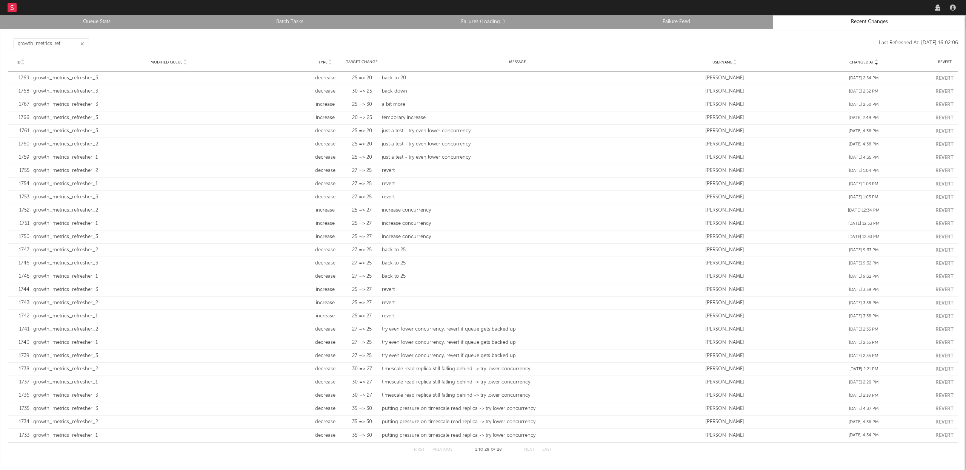
click at [79, 43] on input "growth_metrics_ref" at bounding box center [52, 44] width 76 height 11
click at [82, 43] on icon "button" at bounding box center [82, 44] width 4 height 5
